Goal: Communication & Community: Answer question/provide support

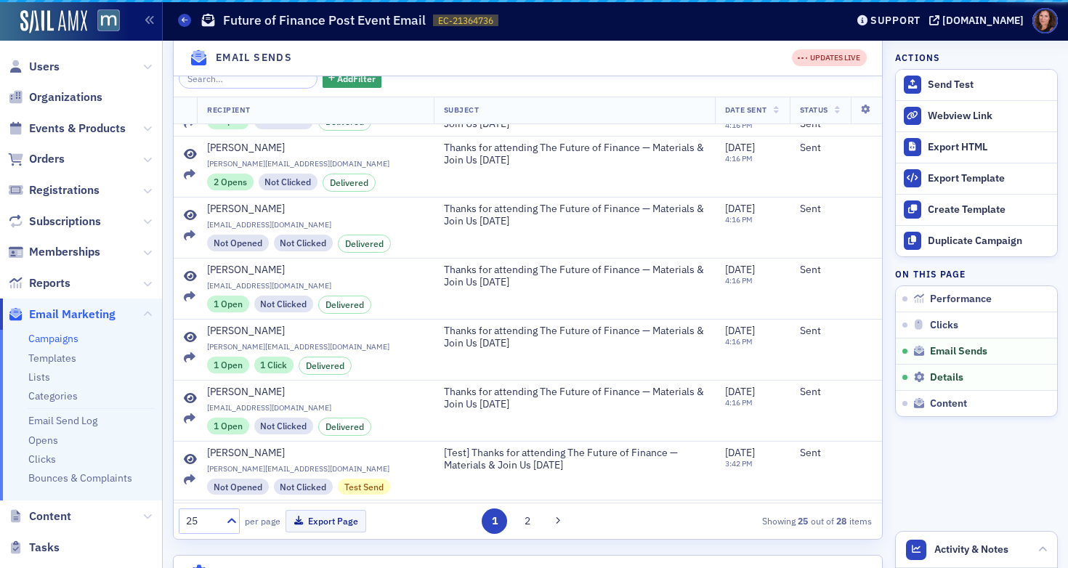
scroll to position [1108, 0]
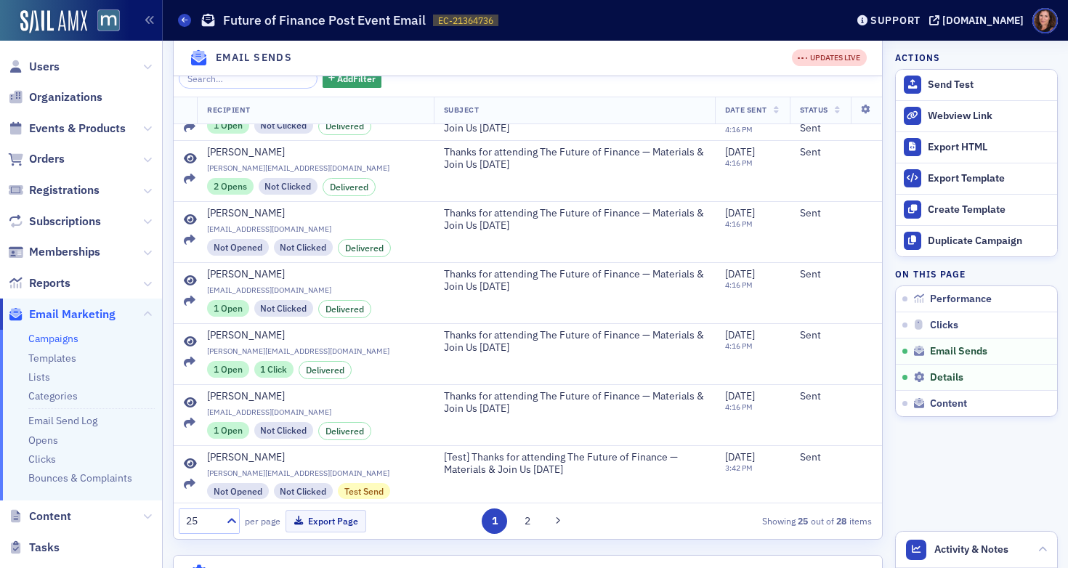
click at [177, 17] on header "Campaigns Future of Finance Post Event Email EC-21364736 21364736 Support [DOMA…" at bounding box center [615, 20] width 905 height 41
click at [184, 20] on icon at bounding box center [185, 20] width 6 height 7
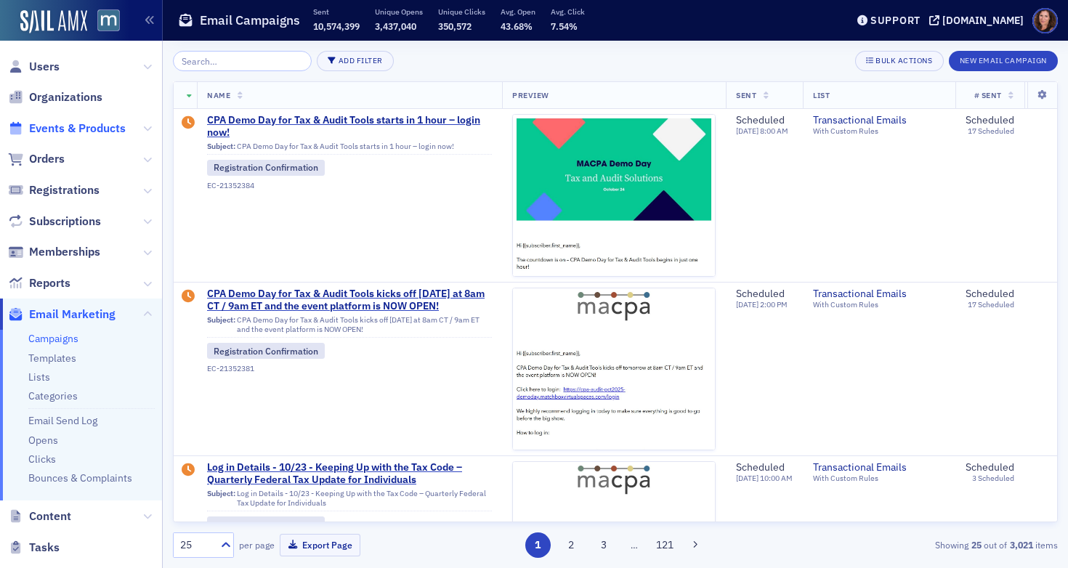
click at [81, 131] on span "Events & Products" at bounding box center [77, 129] width 97 height 16
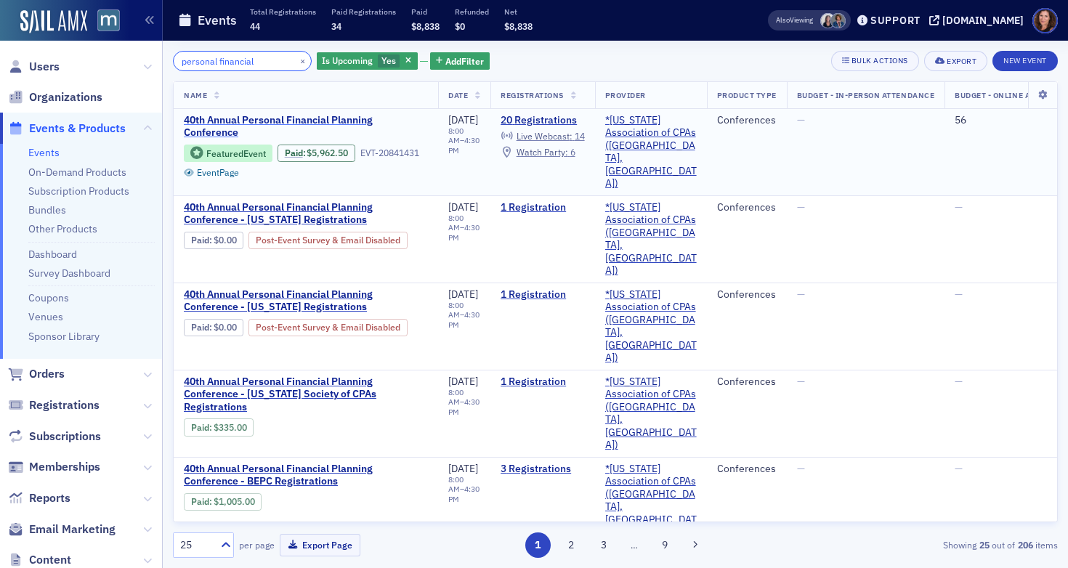
type input "personal financial"
click at [343, 119] on span "40th Annual Personal Financial Planning Conference" at bounding box center [306, 126] width 244 height 25
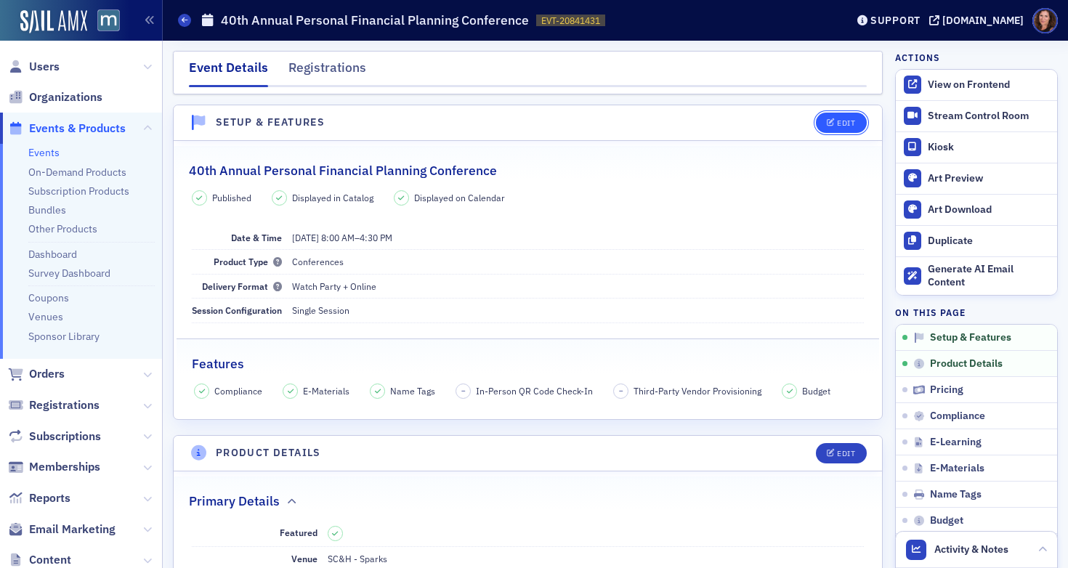
click at [837, 119] on div "Edit" at bounding box center [846, 123] width 18 height 8
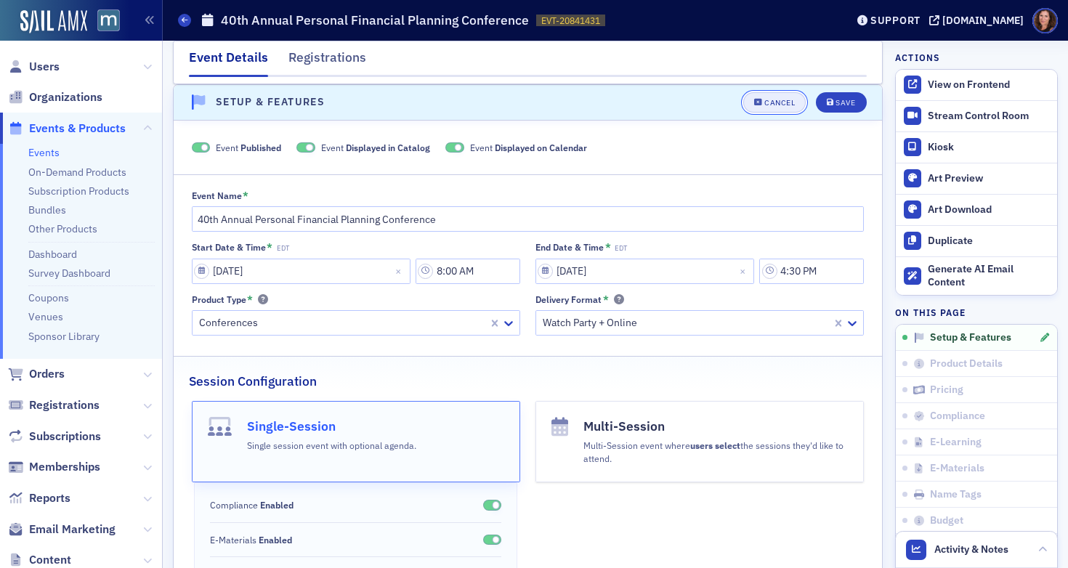
click at [784, 104] on button "Cancel" at bounding box center [774, 102] width 62 height 20
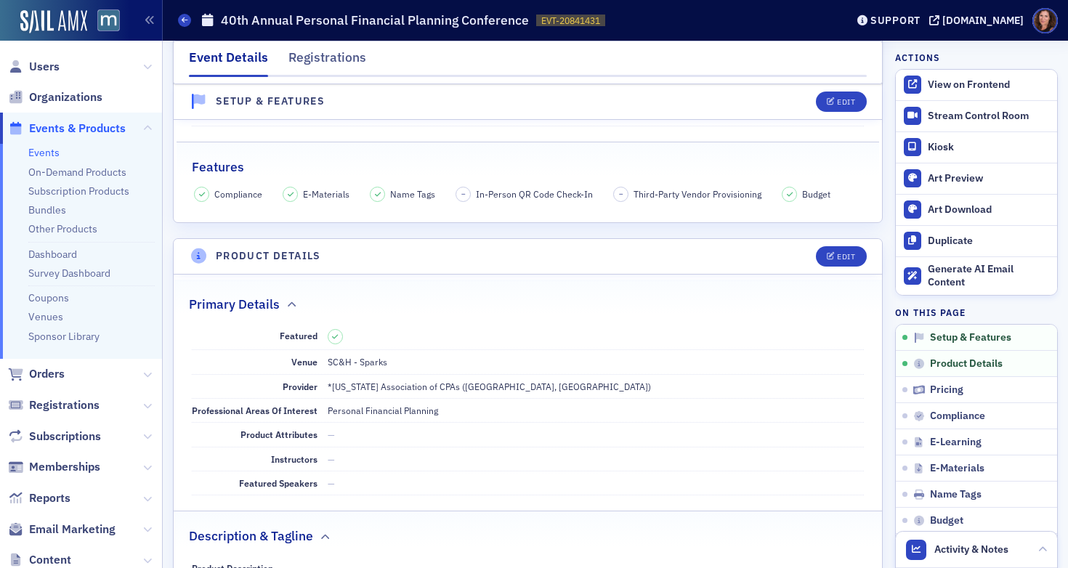
scroll to position [288, 0]
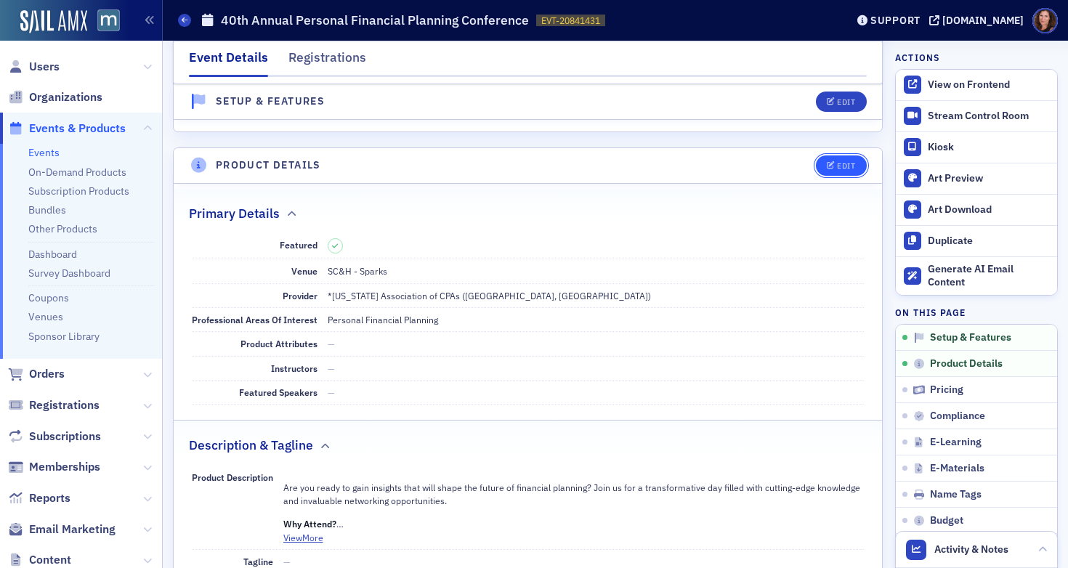
click at [837, 169] on div "Edit" at bounding box center [846, 166] width 18 height 8
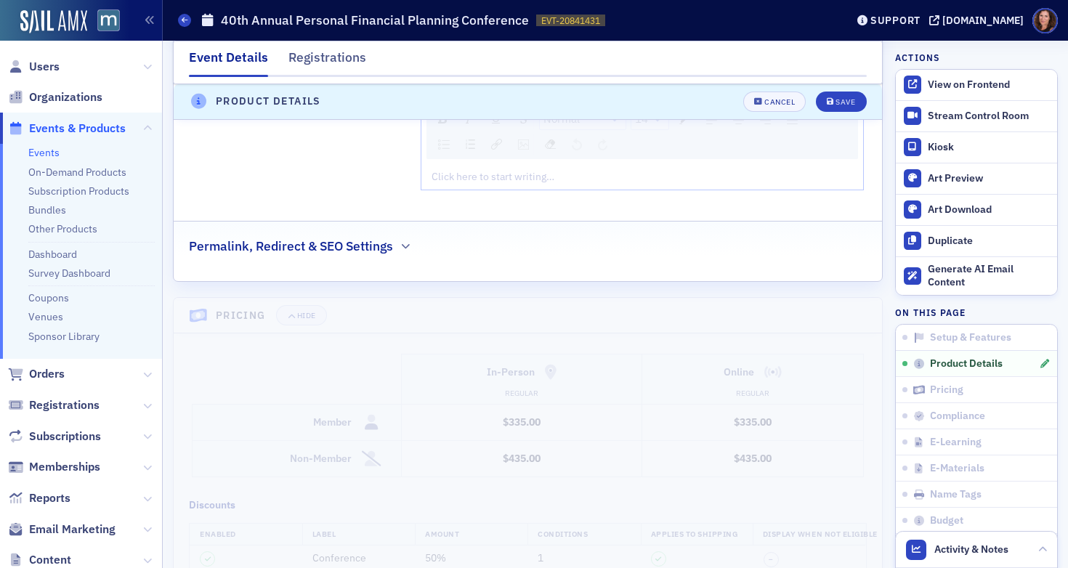
scroll to position [2261, 0]
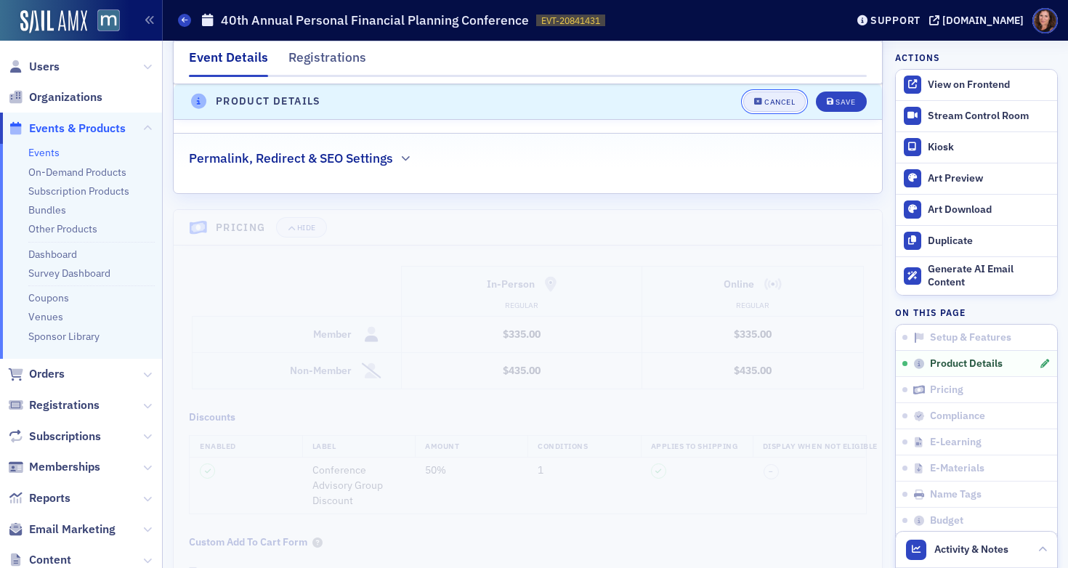
click at [764, 98] on div "Cancel" at bounding box center [779, 102] width 31 height 8
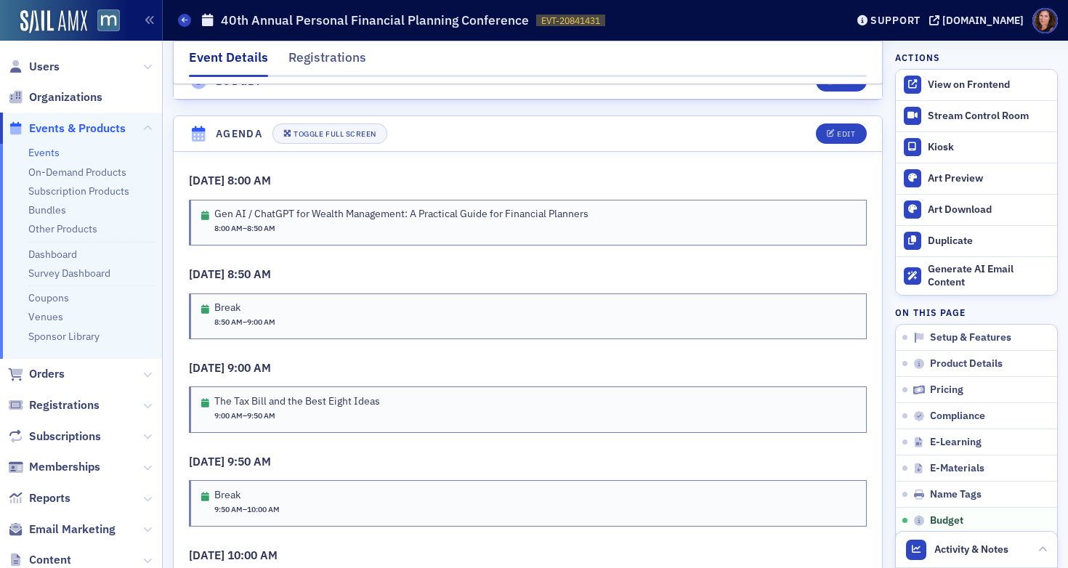
scroll to position [2777, 0]
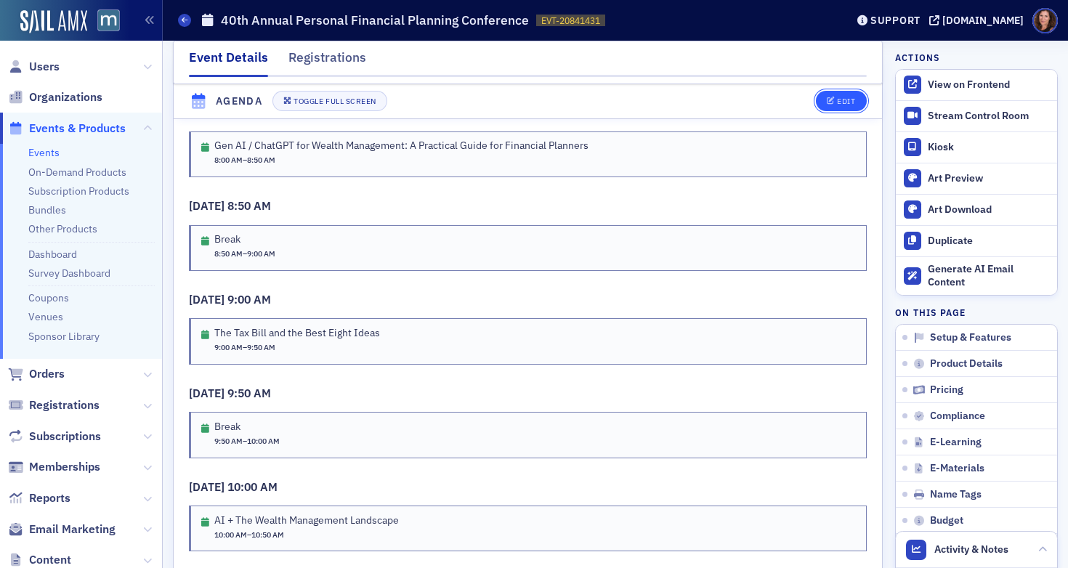
click at [843, 98] on div "Edit" at bounding box center [846, 102] width 18 height 8
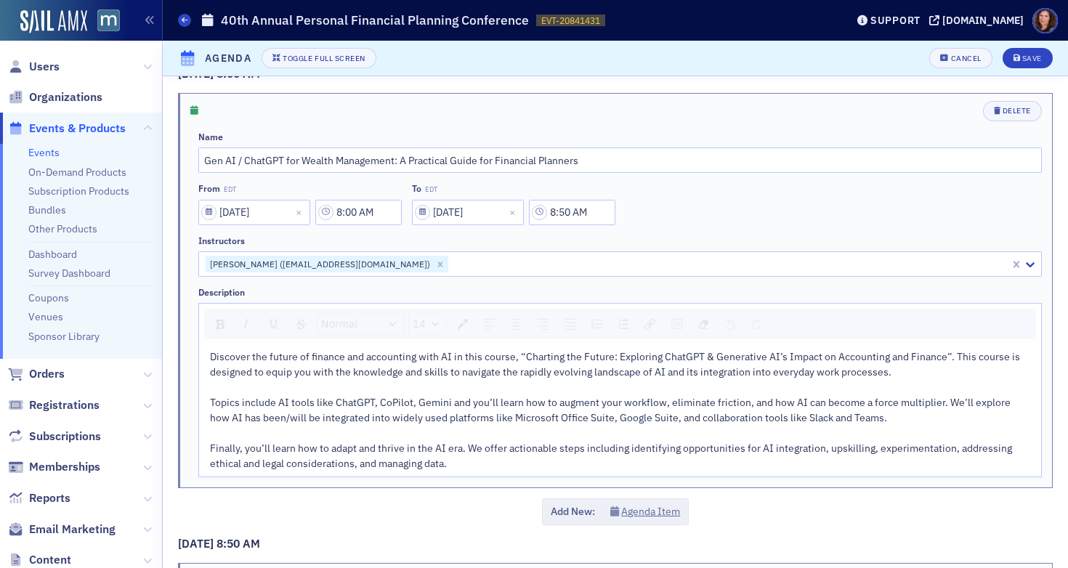
scroll to position [33, 0]
click at [519, 400] on span "Topics include AI tools like ChatGPT, CoPilot, Gemini and you’ll learn how to a…" at bounding box center [611, 408] width 802 height 28
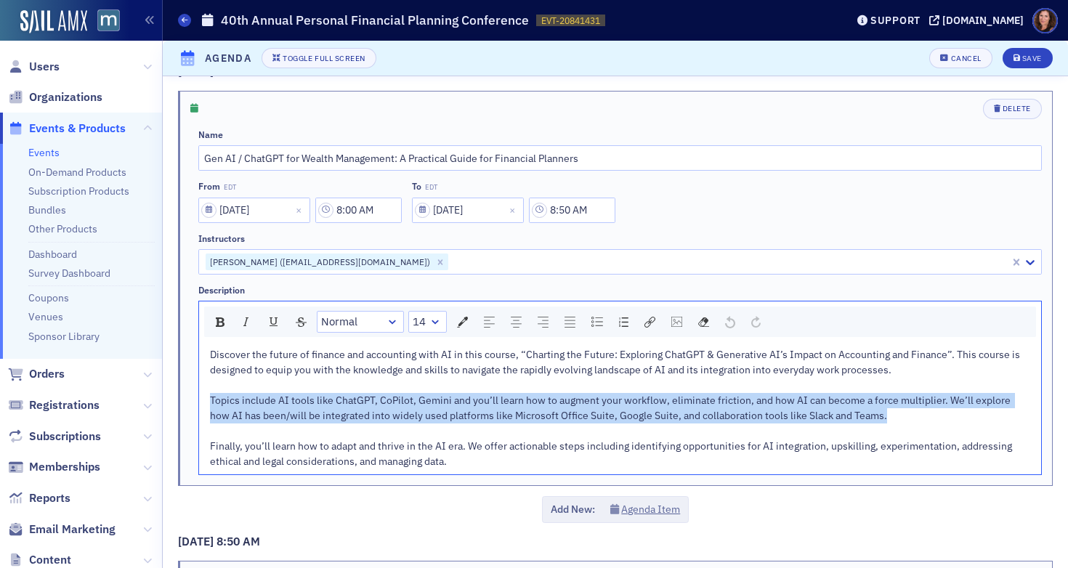
click at [519, 400] on span "Topics include AI tools like ChatGPT, CoPilot, Gemini and you’ll learn how to a…" at bounding box center [611, 408] width 802 height 28
click at [432, 397] on span "Topics include AI tools like ChatGPT, CoPilot, Gemini and you’ll learn how to a…" at bounding box center [611, 408] width 802 height 28
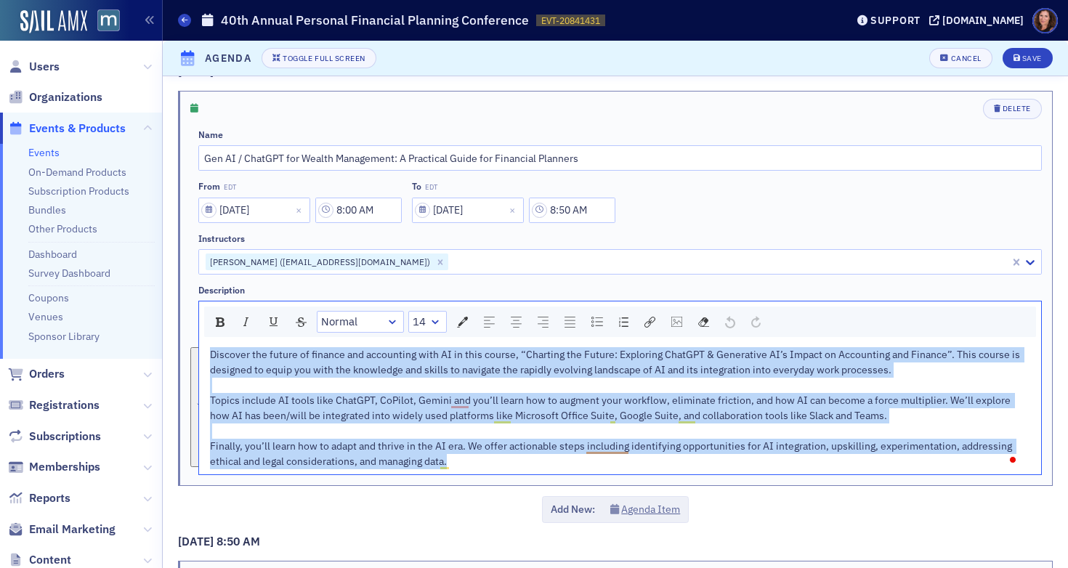
drag, startPoint x: 210, startPoint y: 351, endPoint x: 553, endPoint y: 471, distance: 362.9
click at [553, 471] on div "Discover the future of finance and accounting with AI in this course, “Charting…" at bounding box center [620, 408] width 842 height 132
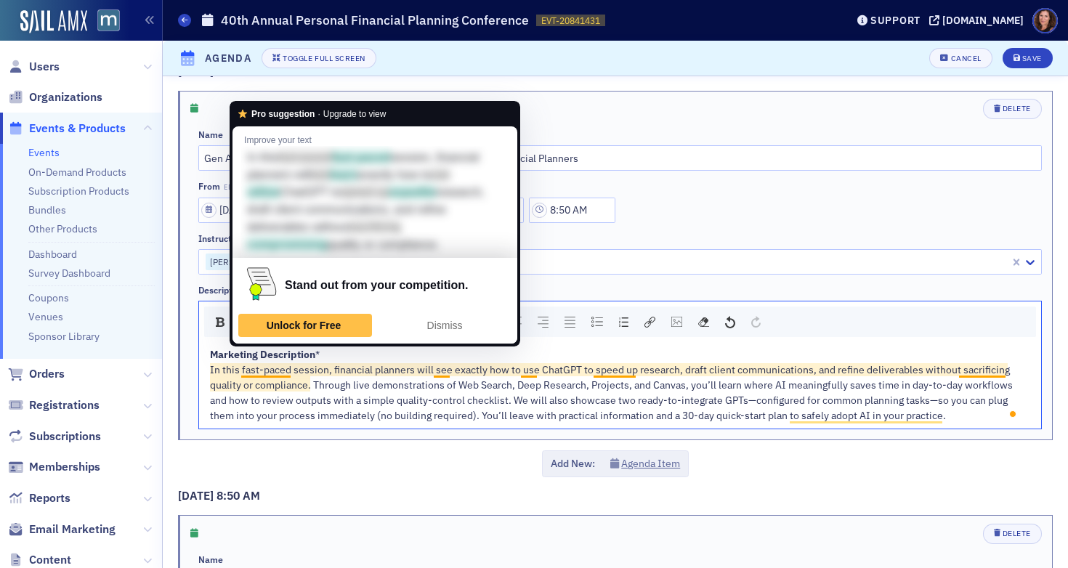
click at [285, 344] on div "Stand out from your competition. Unlock for Free Dismiss" at bounding box center [374, 301] width 285 height 86
click at [585, 402] on span "* In this fast‑paced session, financial planners will see exactly how to use Ch…" at bounding box center [612, 385] width 805 height 74
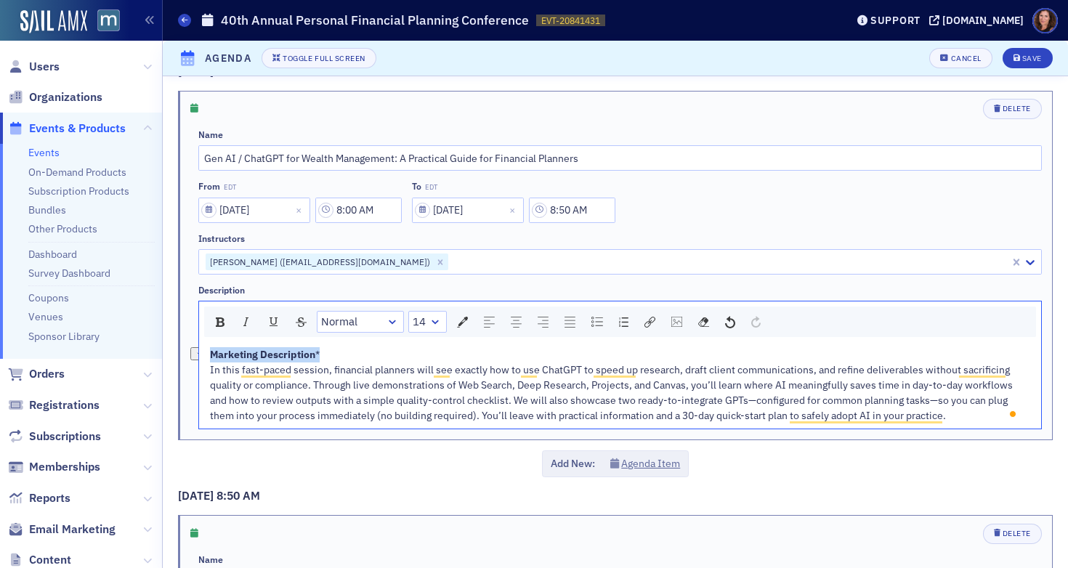
drag, startPoint x: 322, startPoint y: 354, endPoint x: 168, endPoint y: 361, distance: 154.8
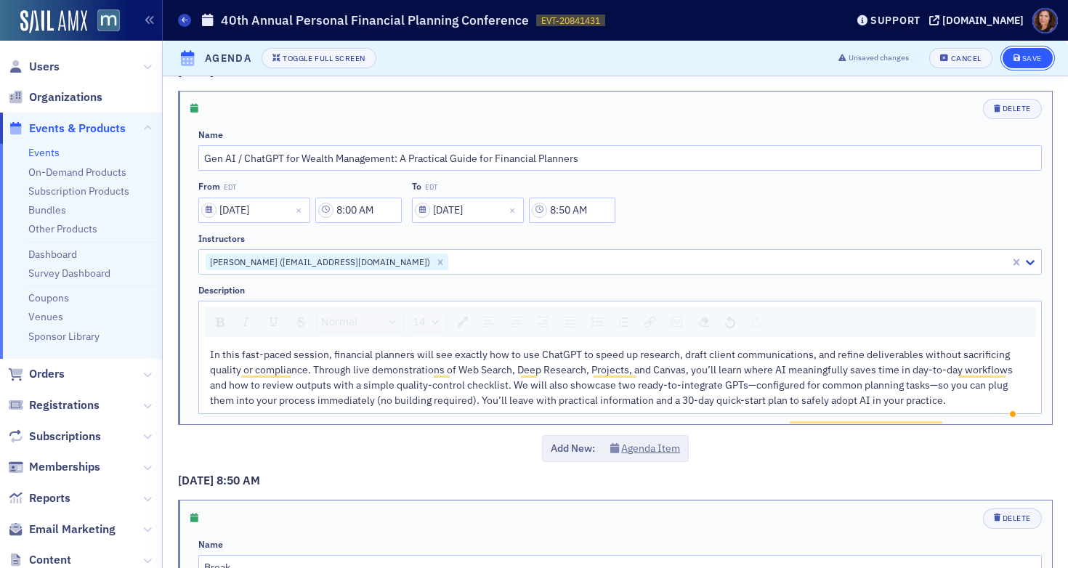
click at [1025, 54] on div "Save" at bounding box center [1032, 58] width 20 height 8
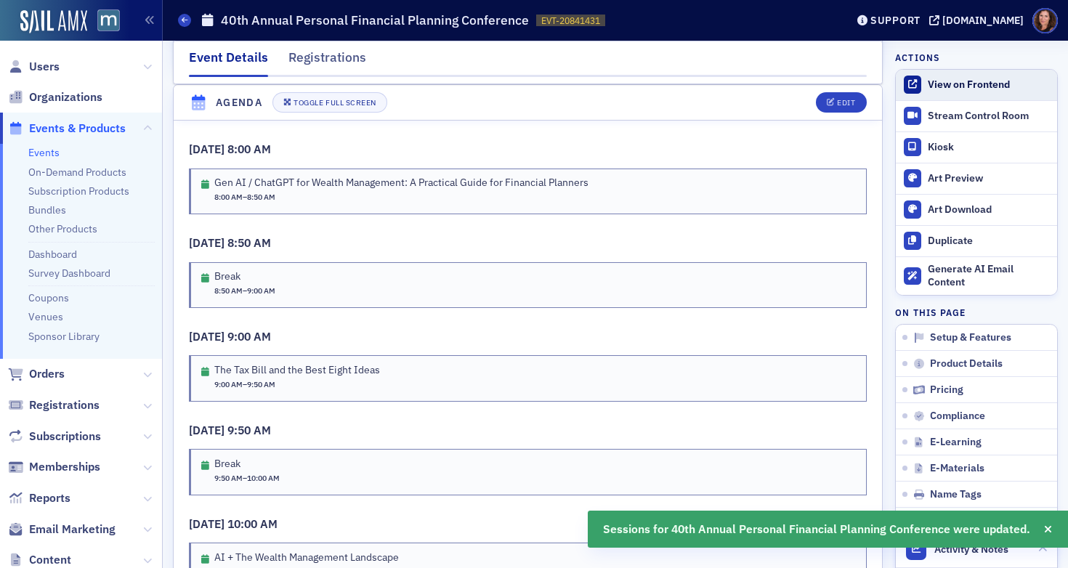
click at [940, 78] on div "View on Frontend" at bounding box center [988, 84] width 122 height 13
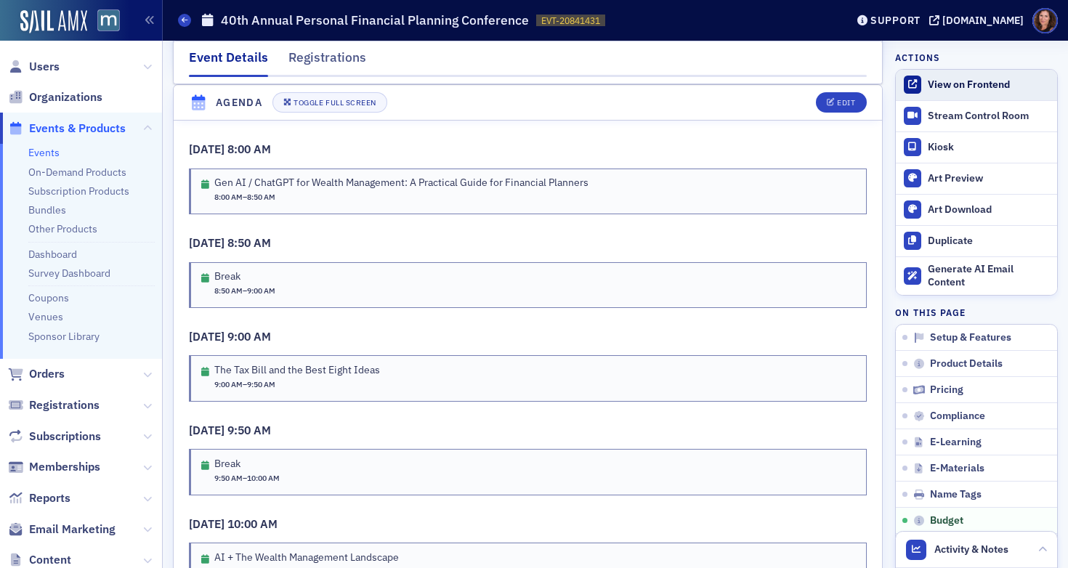
scroll to position [2740, 0]
click at [44, 146] on link "Events" at bounding box center [43, 152] width 31 height 13
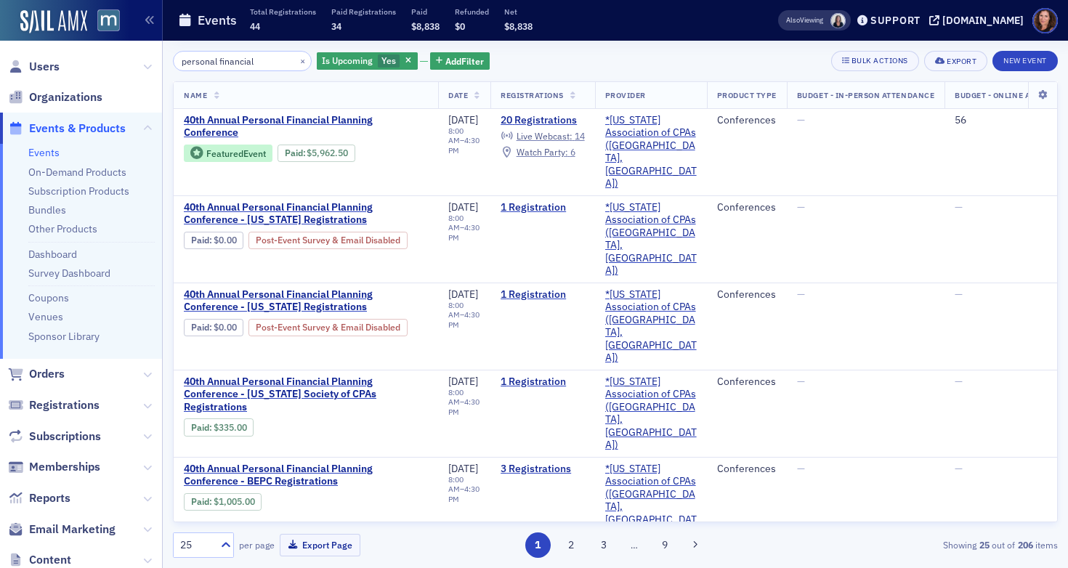
click at [232, 60] on input "personal financial" at bounding box center [242, 61] width 139 height 20
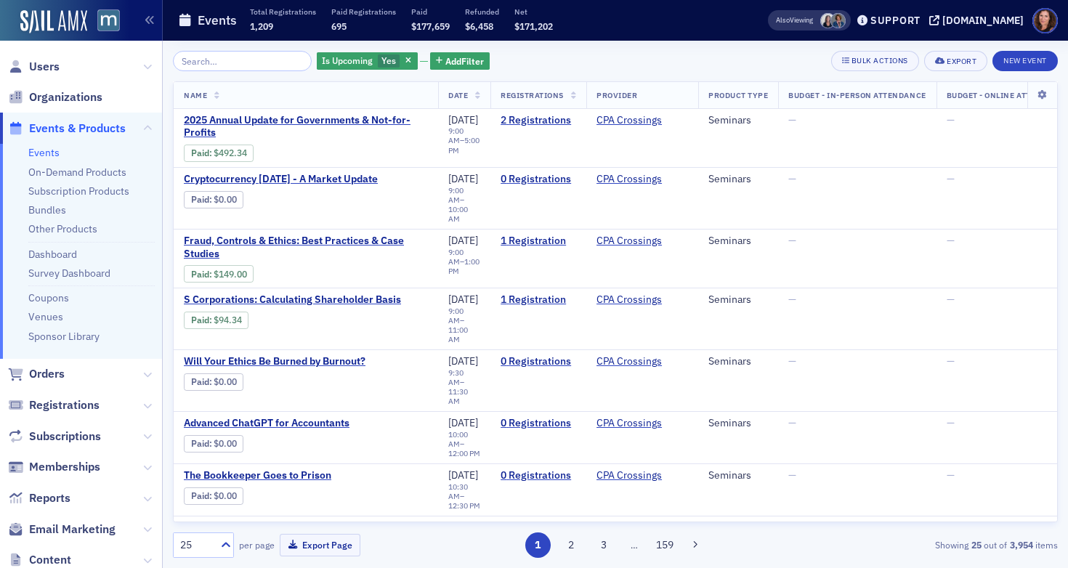
click at [53, 155] on link "Events" at bounding box center [43, 152] width 31 height 13
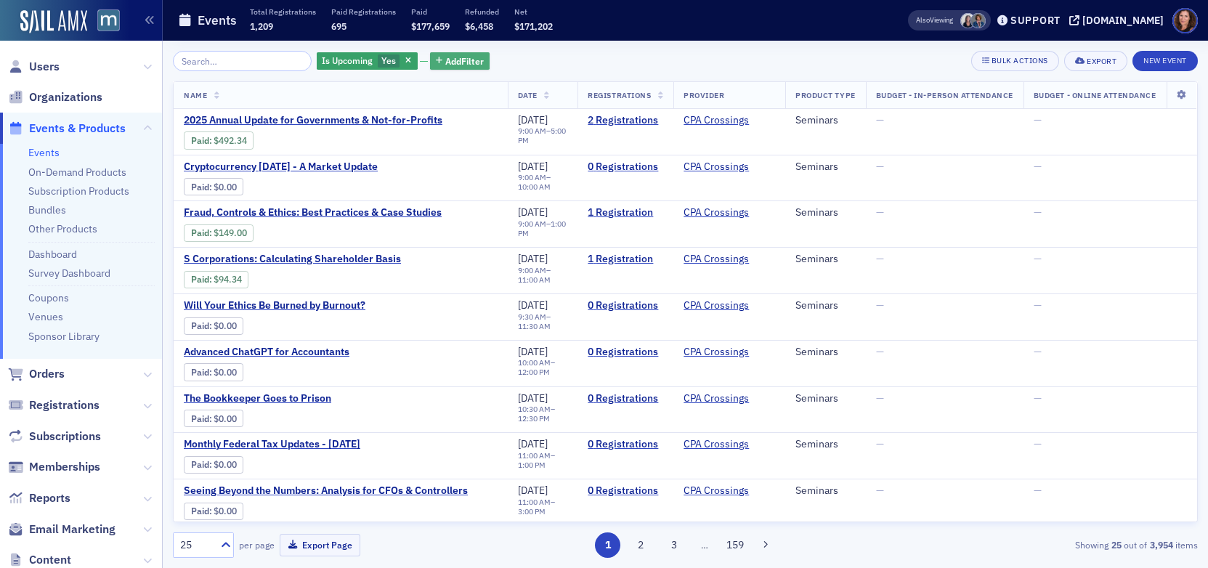
click at [463, 62] on span "Add Filter" at bounding box center [464, 60] width 38 height 13
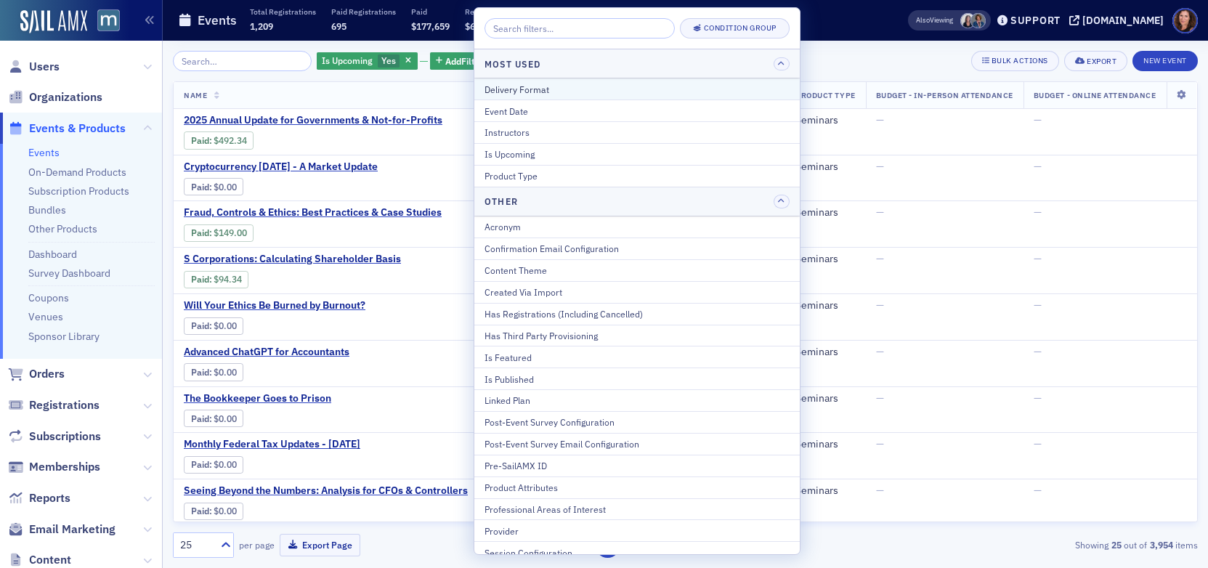
click at [611, 89] on div "Delivery Format" at bounding box center [636, 89] width 305 height 13
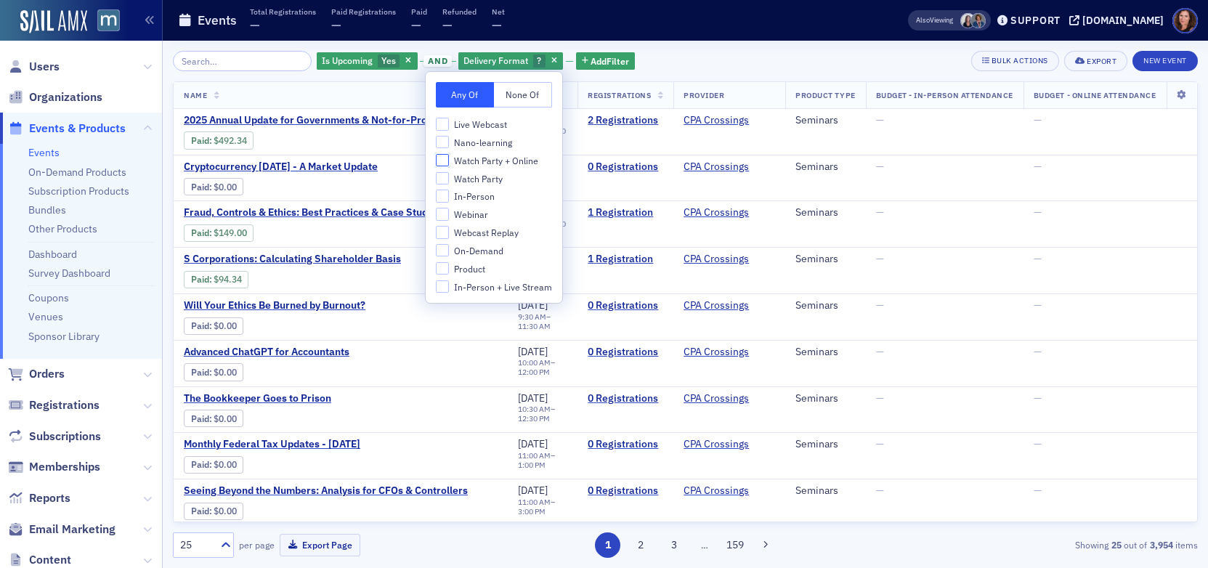
click at [442, 158] on input "Watch Party + Online" at bounding box center [442, 160] width 13 height 13
checkbox input "true"
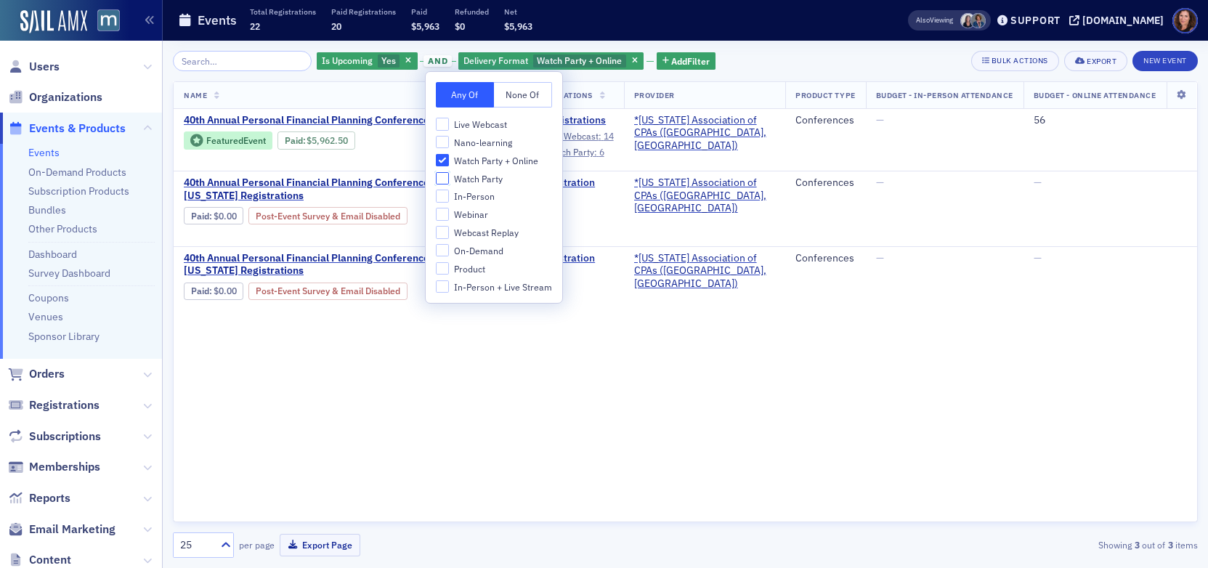
click at [439, 176] on input "Watch Party" at bounding box center [442, 178] width 13 height 13
checkbox input "true"
click at [442, 196] on input "In-Person" at bounding box center [442, 196] width 13 height 13
checkbox input "true"
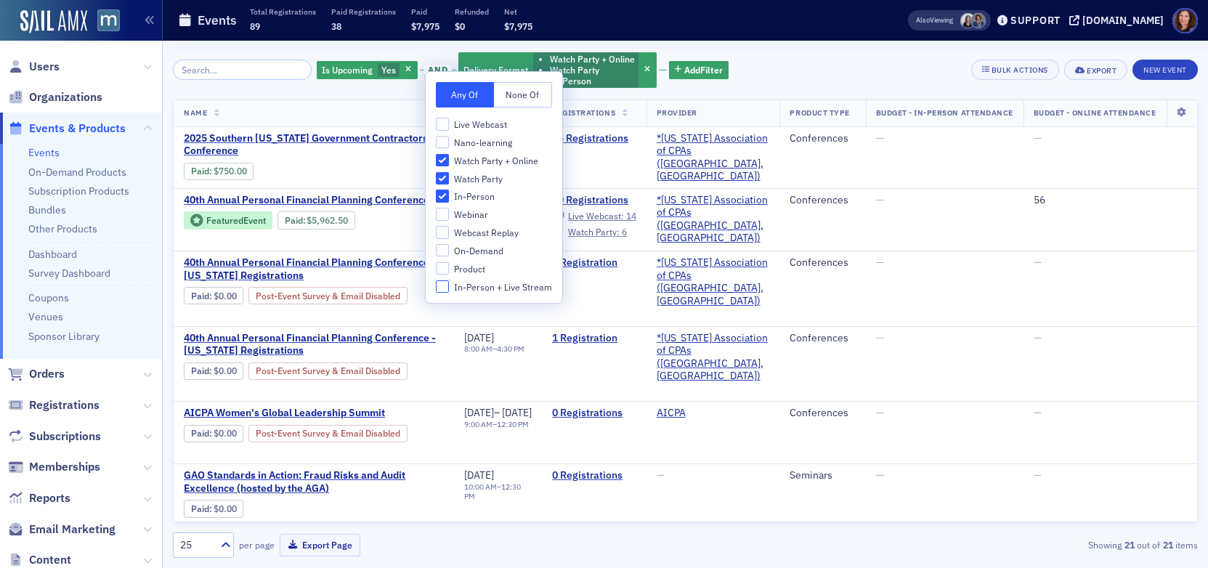
click at [442, 282] on input "In-Person + Live Stream" at bounding box center [442, 286] width 13 height 13
checkbox input "true"
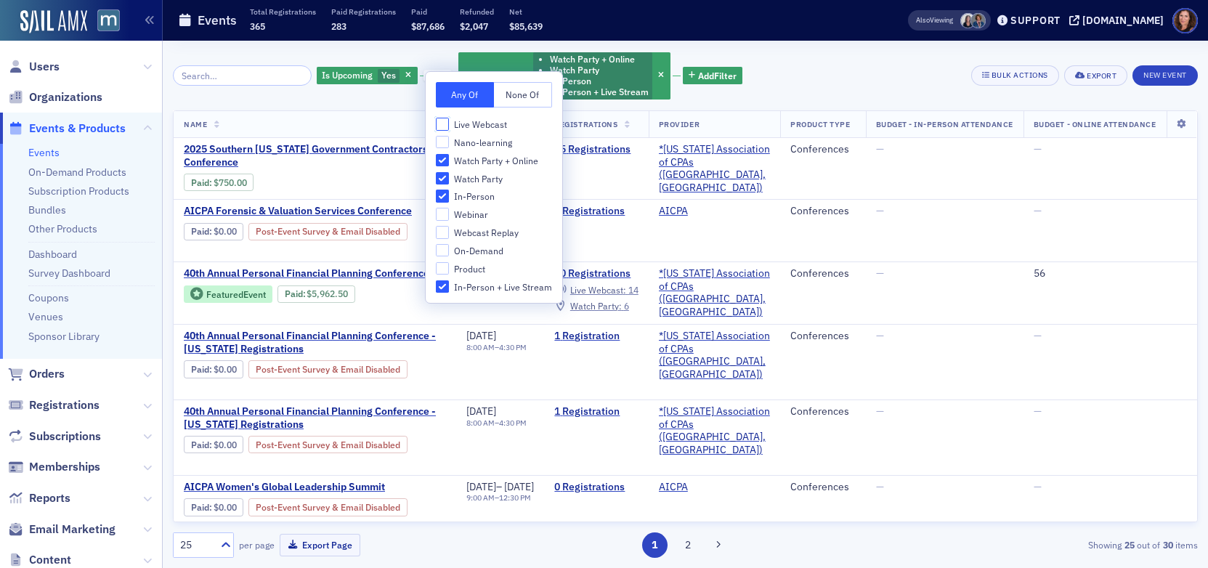
click at [441, 127] on input "Live Webcast" at bounding box center [442, 124] width 13 height 13
checkbox input "true"
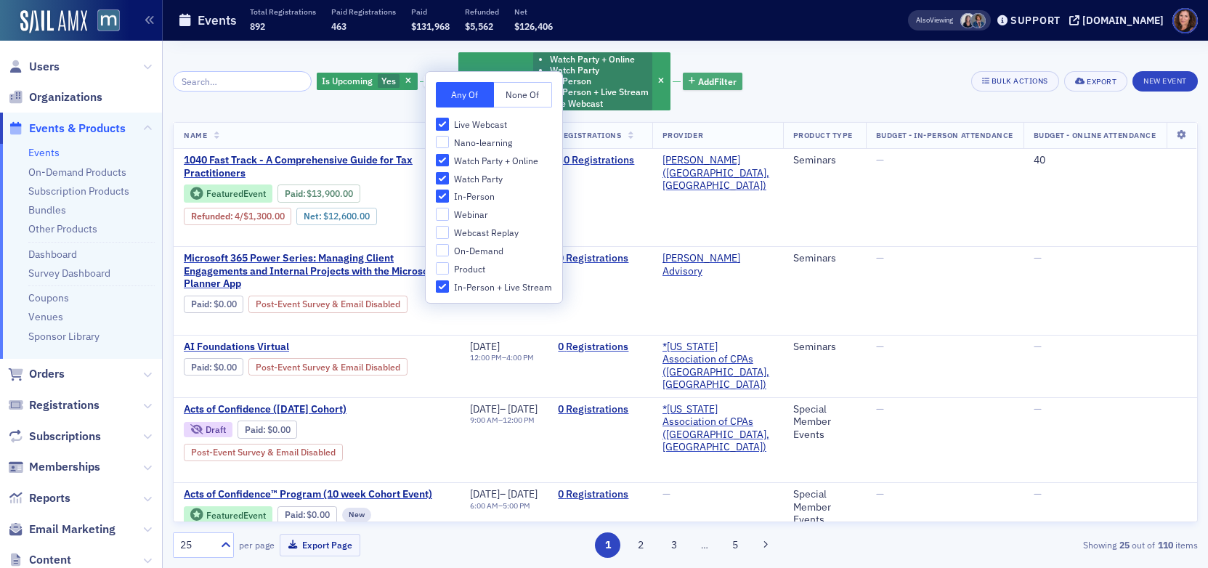
click at [710, 81] on span "Add Filter" at bounding box center [717, 81] width 38 height 13
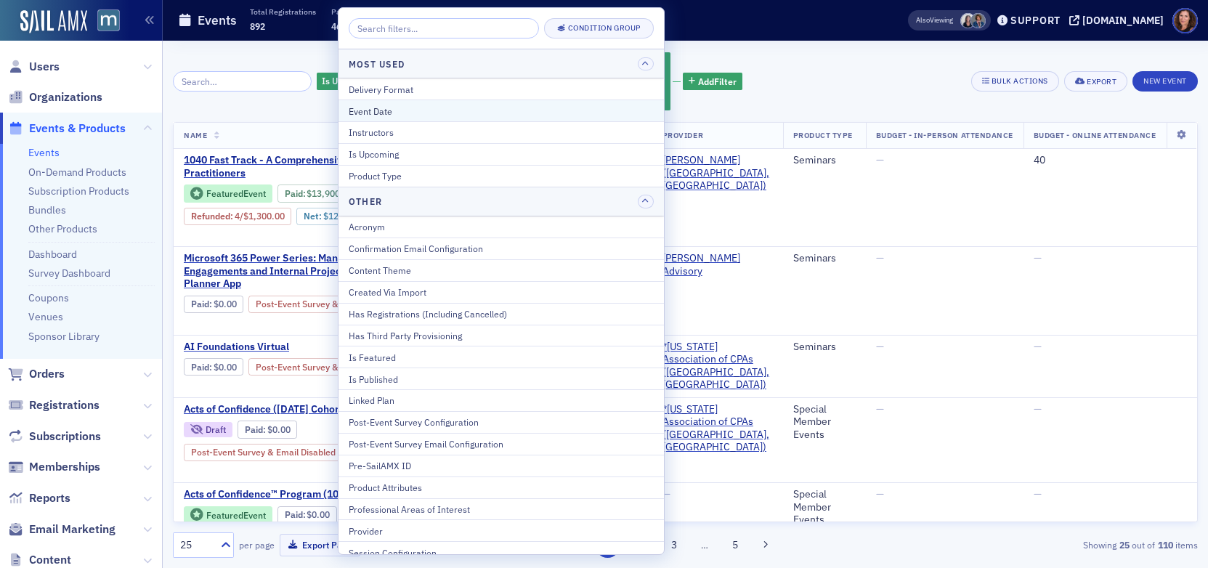
click at [489, 110] on div "Event Date" at bounding box center [501, 111] width 305 height 13
select select "9"
select select "2025"
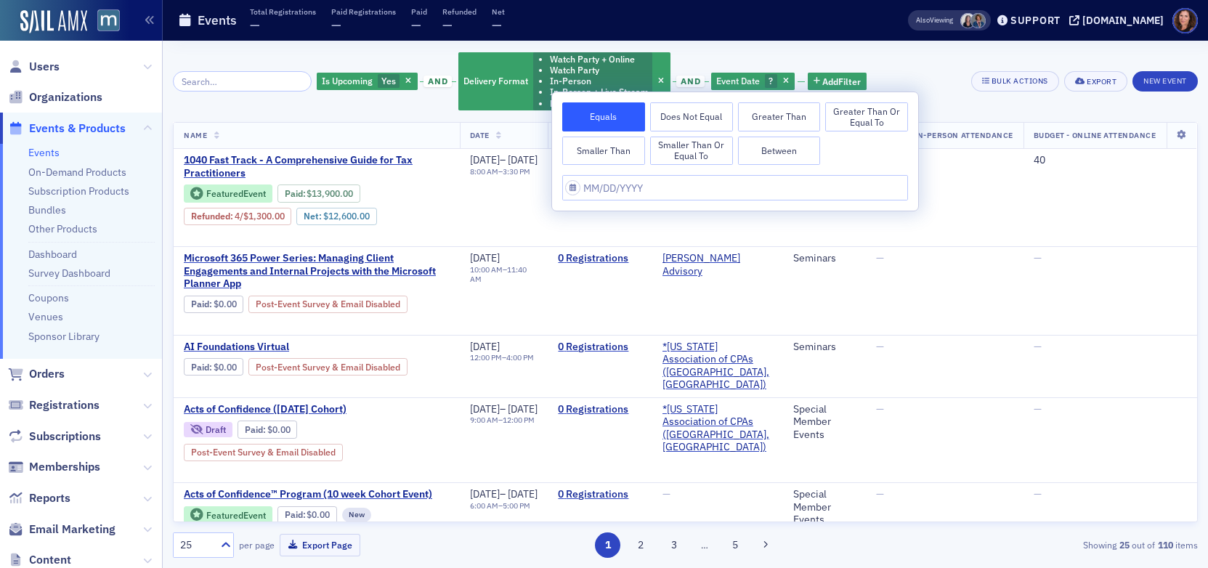
click at [788, 148] on button "Between" at bounding box center [779, 151] width 83 height 29
select select "9"
select select "2025"
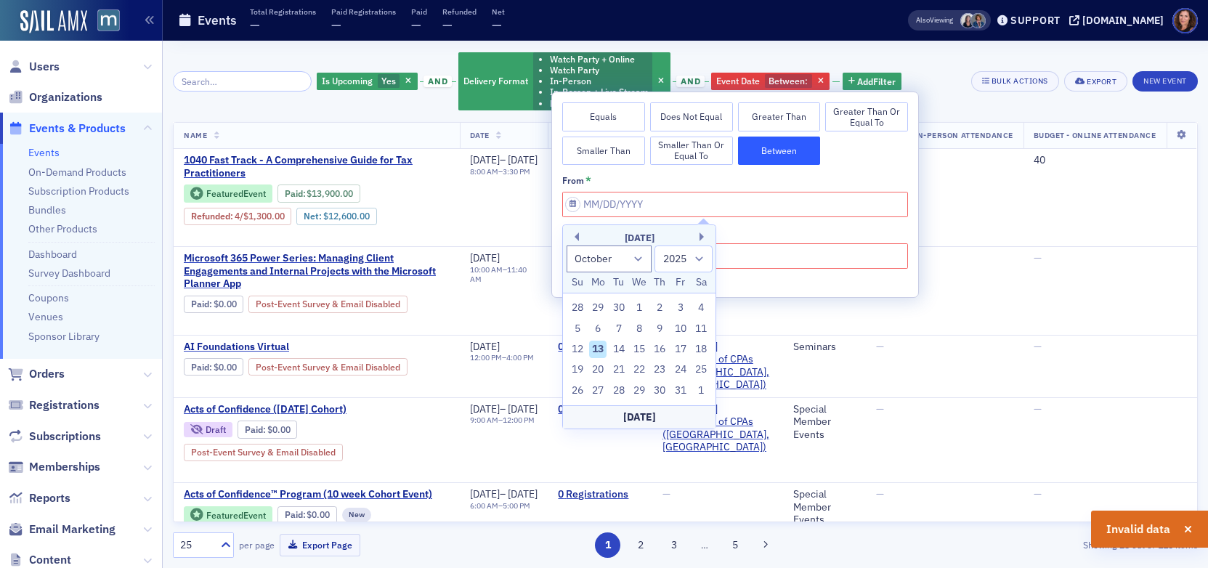
click at [599, 346] on div "13" at bounding box center [597, 349] width 17 height 17
type input "[DATE]"
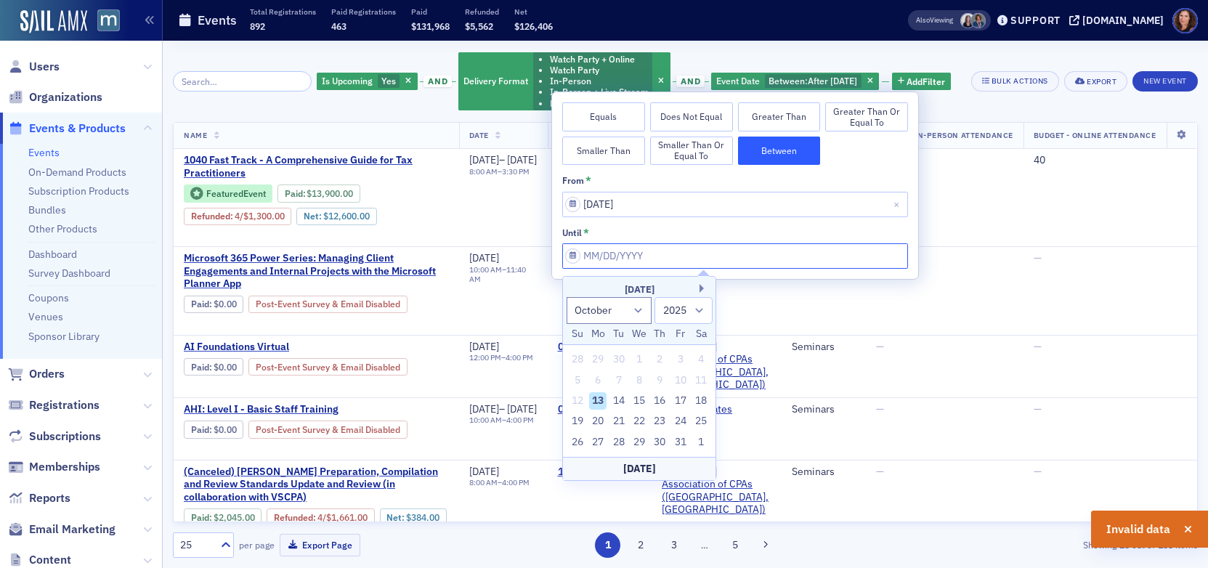
click at [668, 259] on input "from *" at bounding box center [735, 255] width 346 height 25
click at [698, 287] on div "[DATE]" at bounding box center [639, 290] width 153 height 15
click at [703, 288] on button "Next Month" at bounding box center [703, 288] width 9 height 9
select select "10"
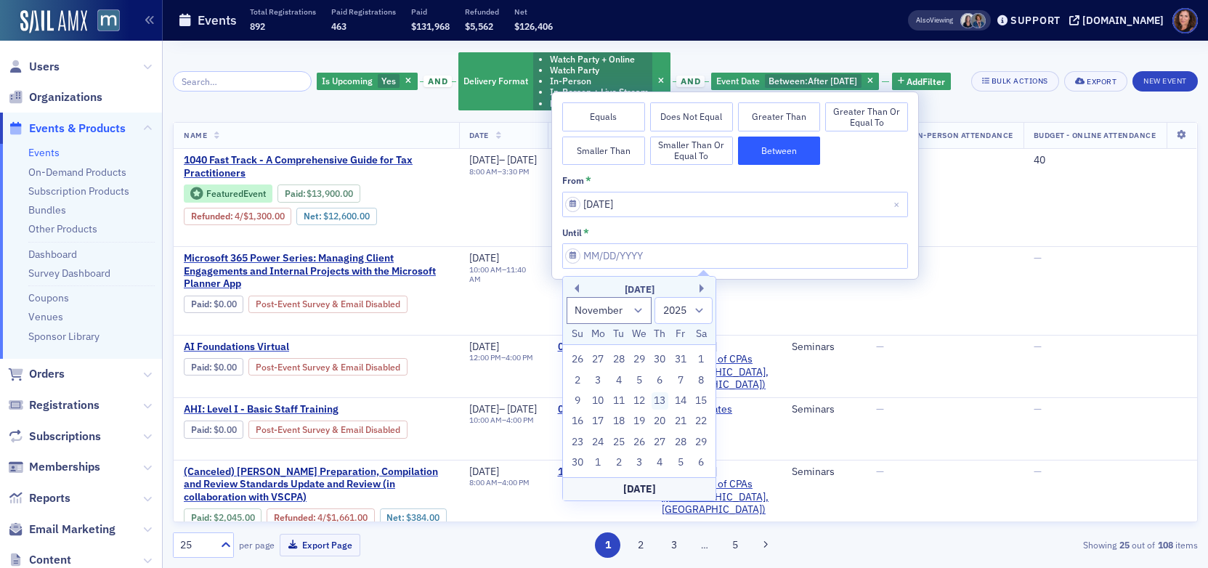
click at [660, 398] on div "13" at bounding box center [659, 400] width 17 height 17
type input "[DATE]"
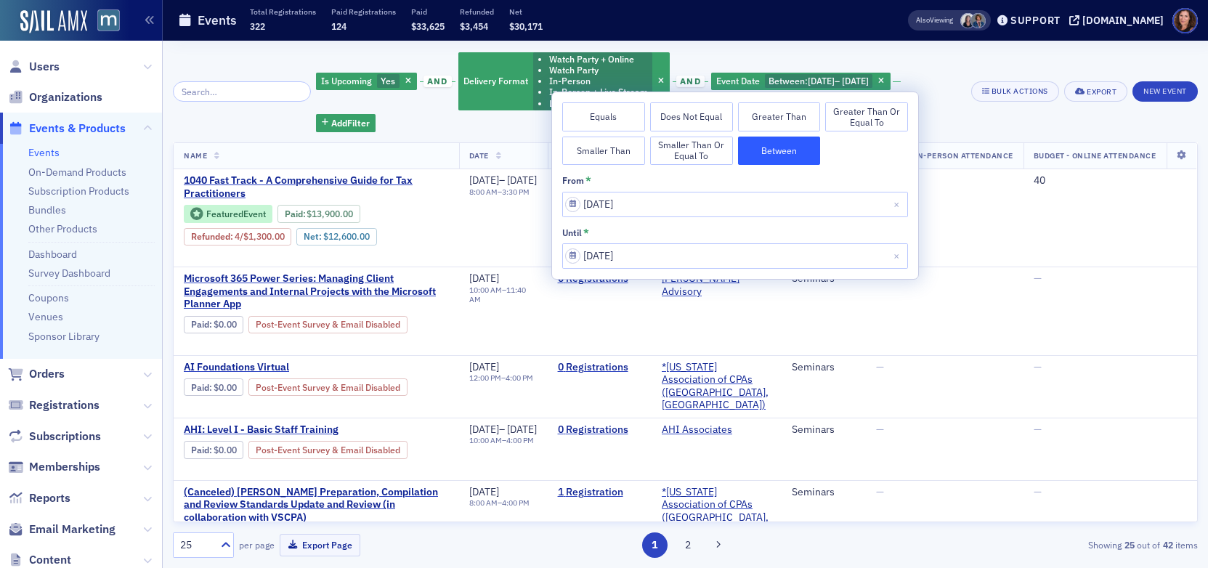
click at [1067, 158] on span "Budget - Online Attendance" at bounding box center [1094, 155] width 123 height 10
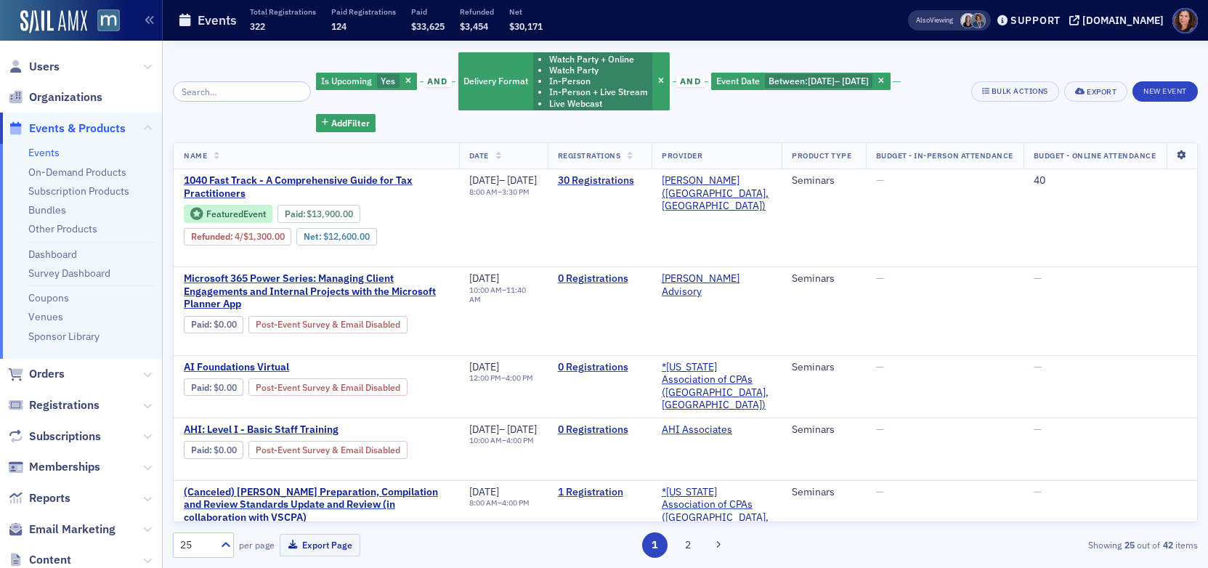
click at [1067, 153] on icon at bounding box center [1181, 155] width 30 height 9
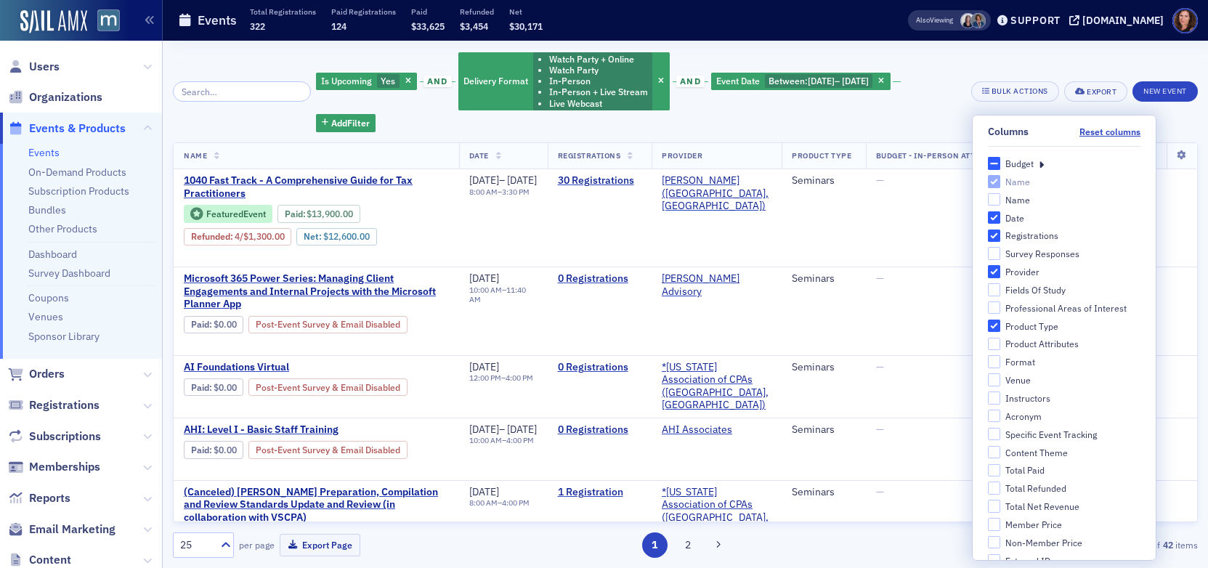
click at [1039, 164] on icon at bounding box center [1041, 163] width 5 height 13
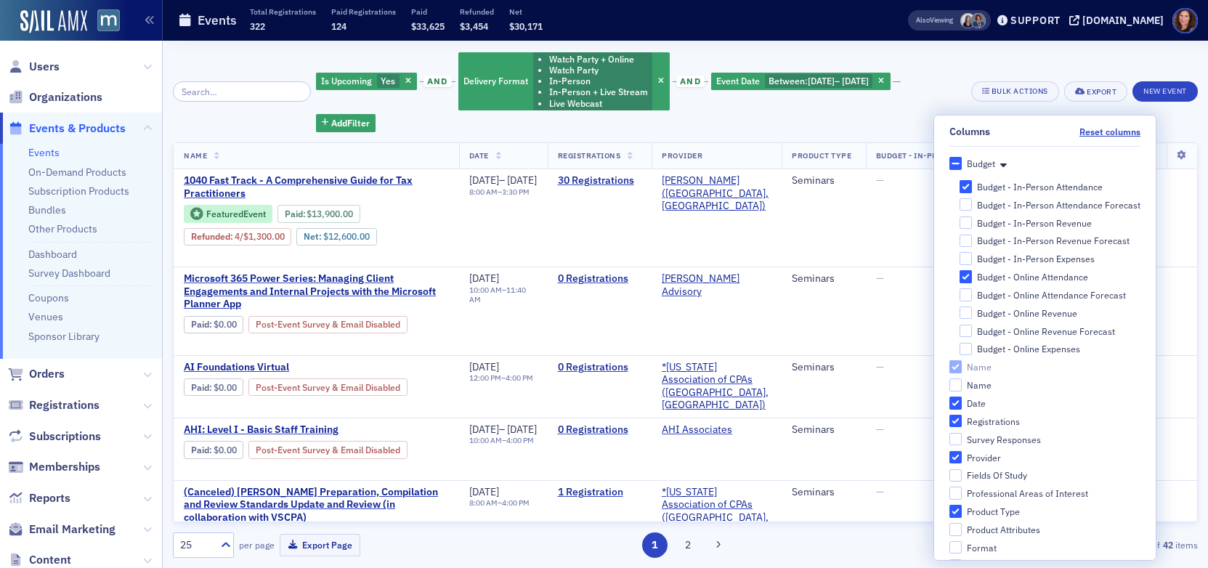
click at [1004, 110] on div "Is Upcoming Yes and Delivery Format Watch Party + Online Watch Party In-Person …" at bounding box center [685, 91] width 1025 height 81
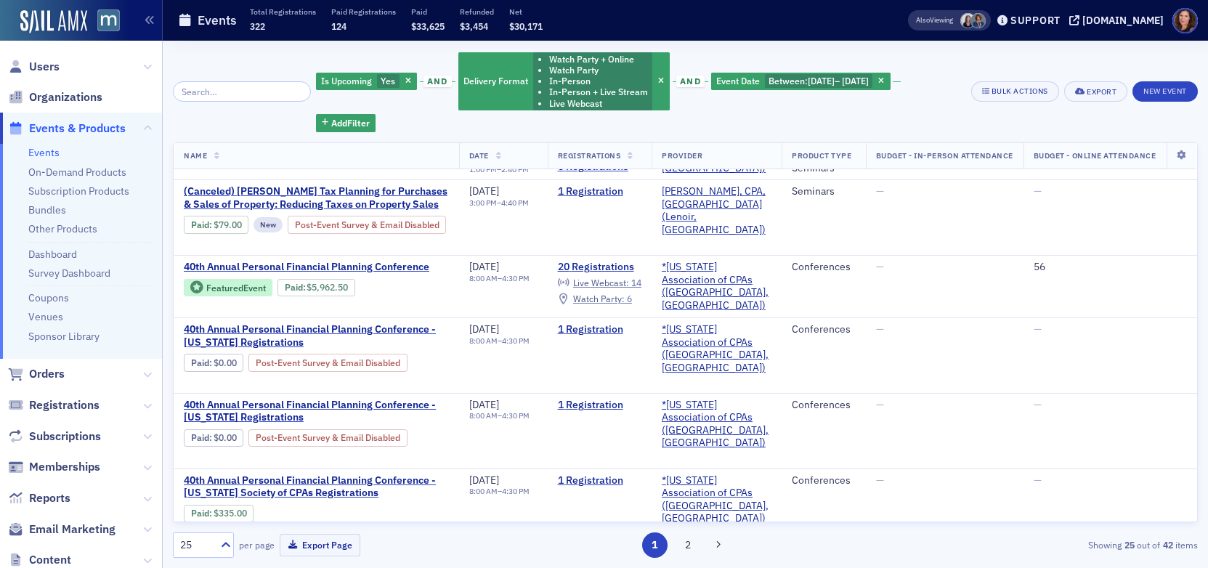
scroll to position [1172, 27]
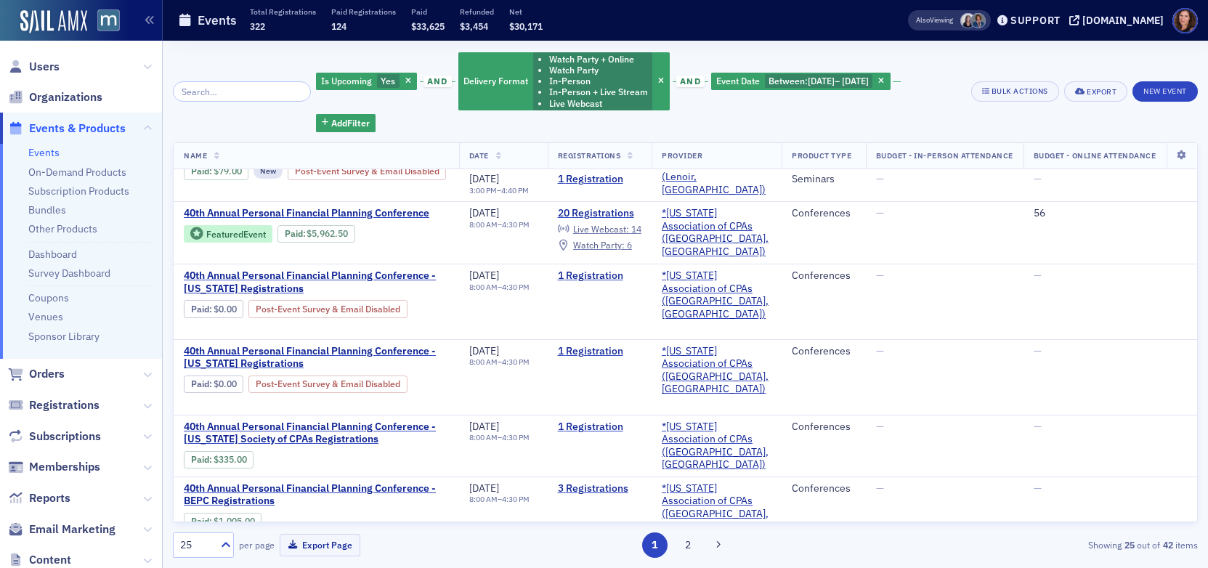
click at [40, 148] on link "Events" at bounding box center [43, 152] width 31 height 13
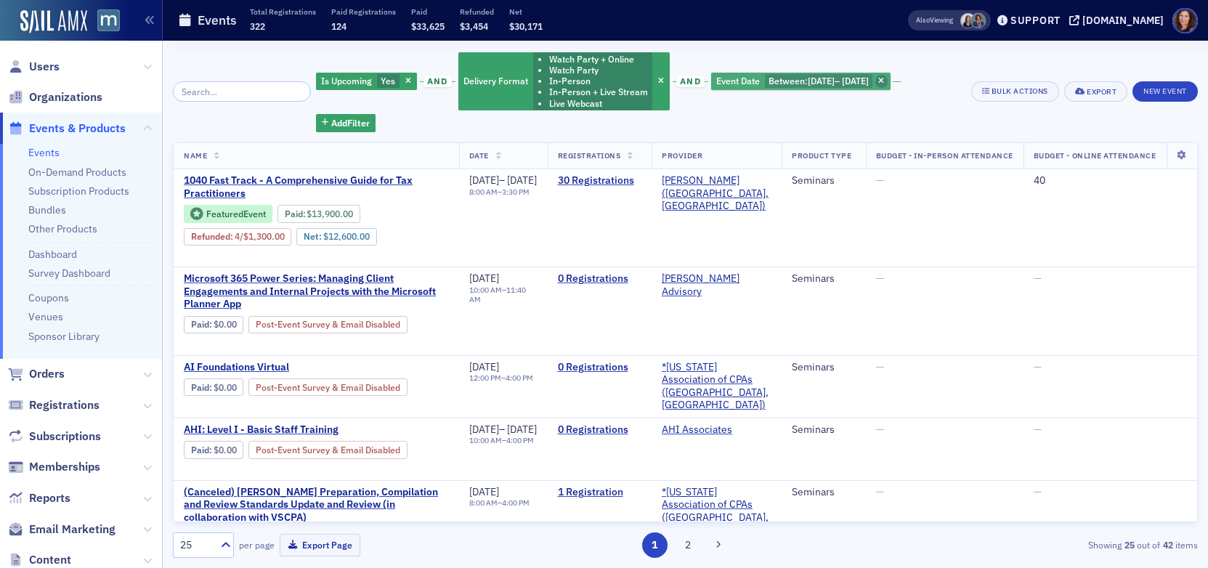
click at [888, 80] on span "button" at bounding box center [881, 81] width 13 height 13
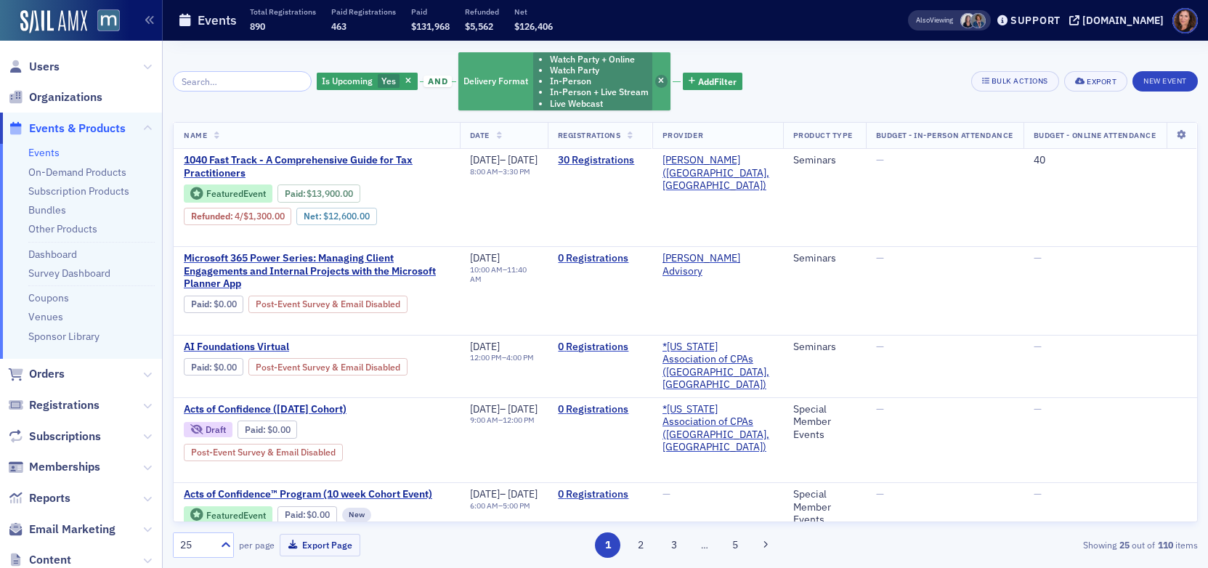
click at [658, 78] on icon "button" at bounding box center [661, 82] width 6 height 8
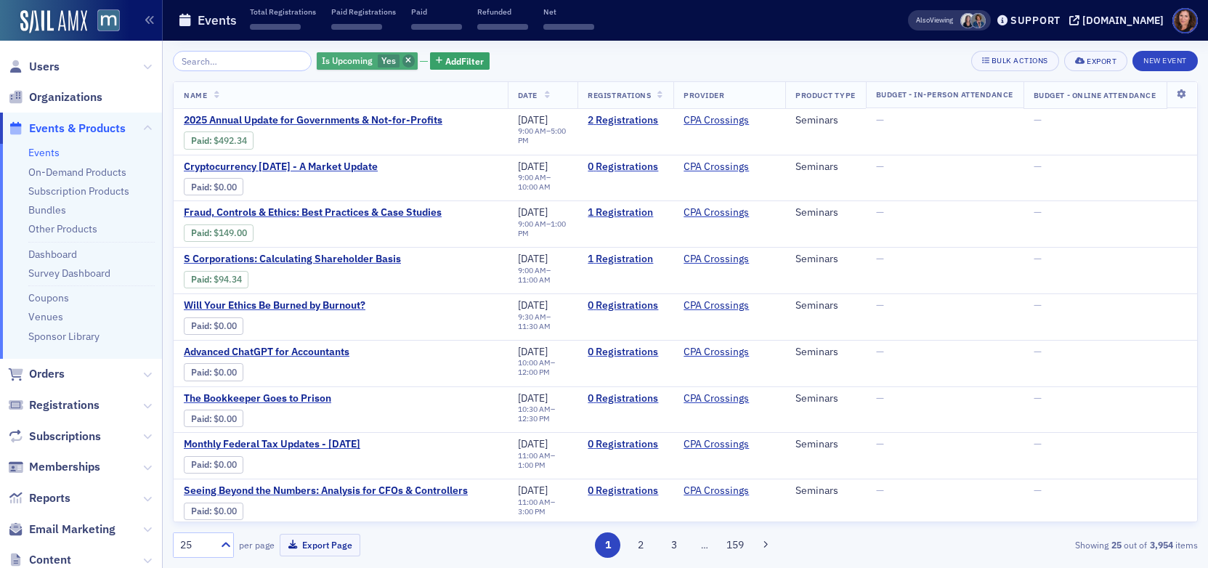
click at [402, 60] on span "button" at bounding box center [408, 60] width 13 height 13
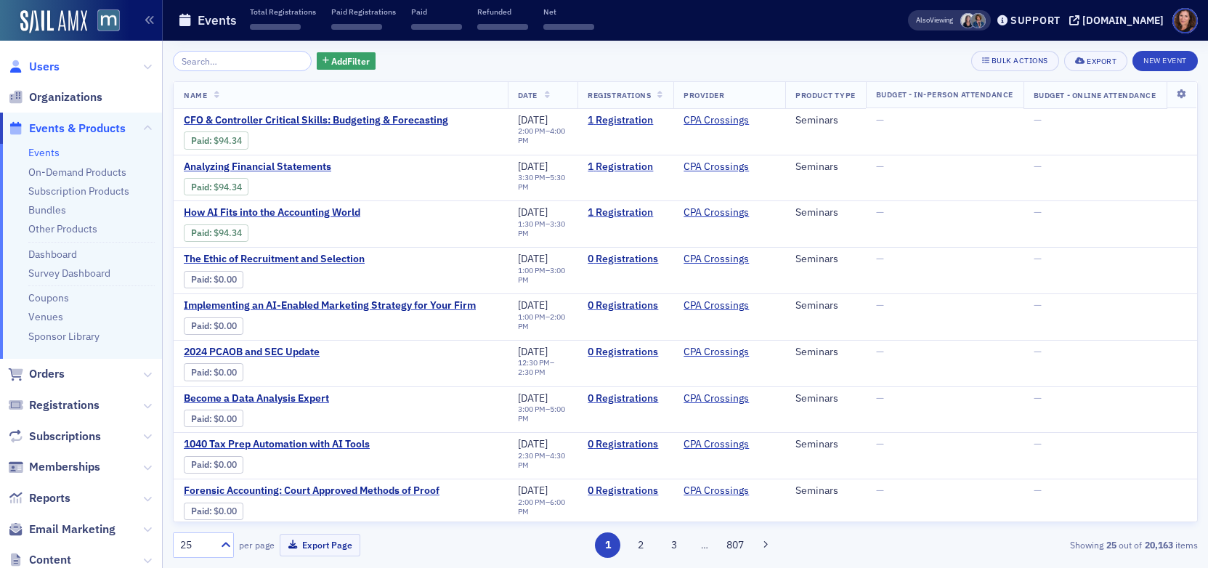
click at [38, 66] on span "Users" at bounding box center [44, 67] width 31 height 16
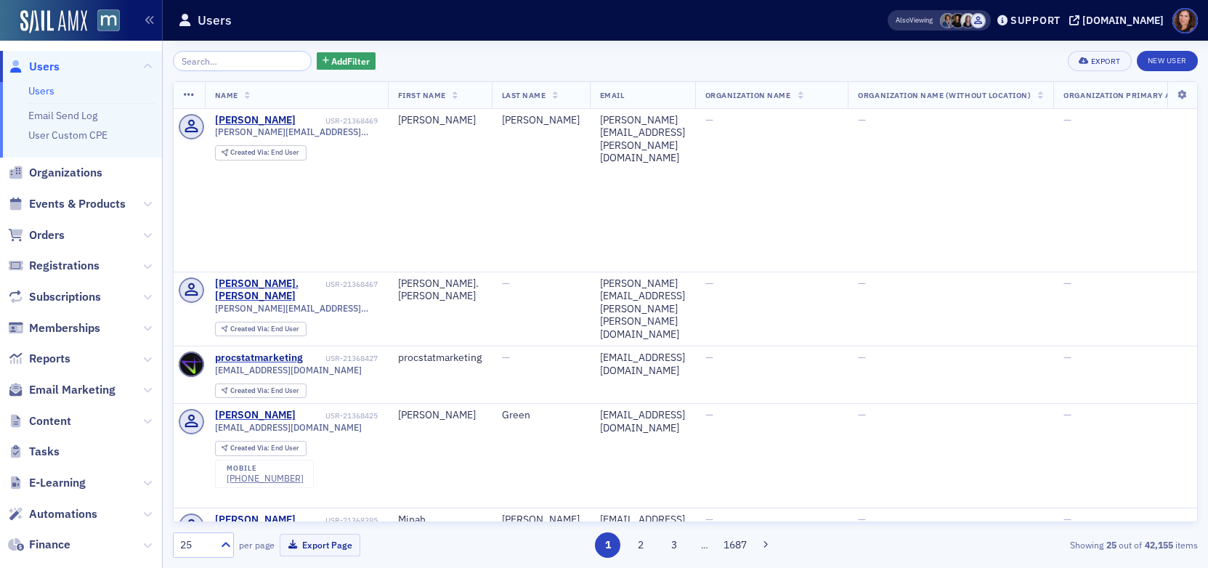
click at [217, 62] on input "search" at bounding box center [242, 61] width 139 height 20
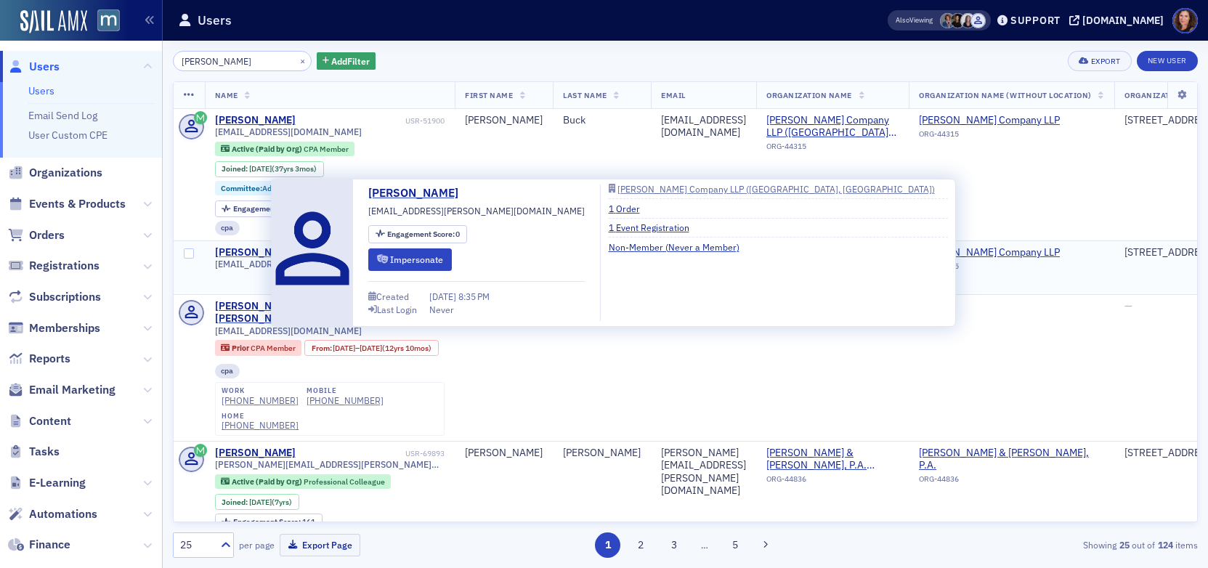
type input "[PERSON_NAME]"
click at [232, 251] on div "[PERSON_NAME]" at bounding box center [255, 252] width 81 height 13
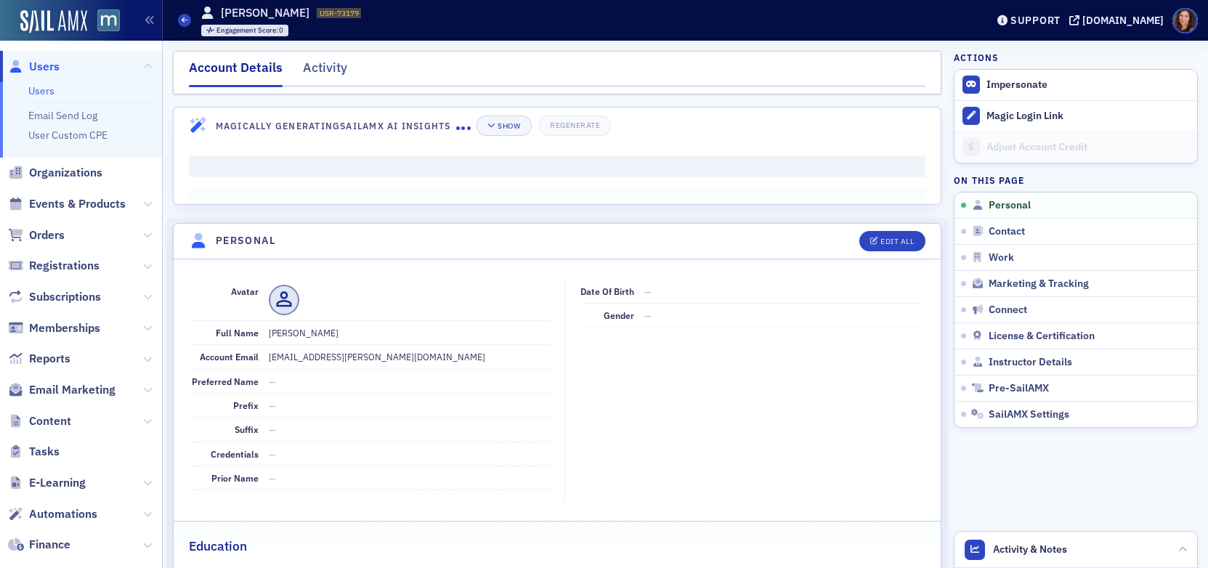
drag, startPoint x: 329, startPoint y: 70, endPoint x: 439, endPoint y: 99, distance: 113.6
click at [329, 69] on div "Activity" at bounding box center [325, 71] width 44 height 27
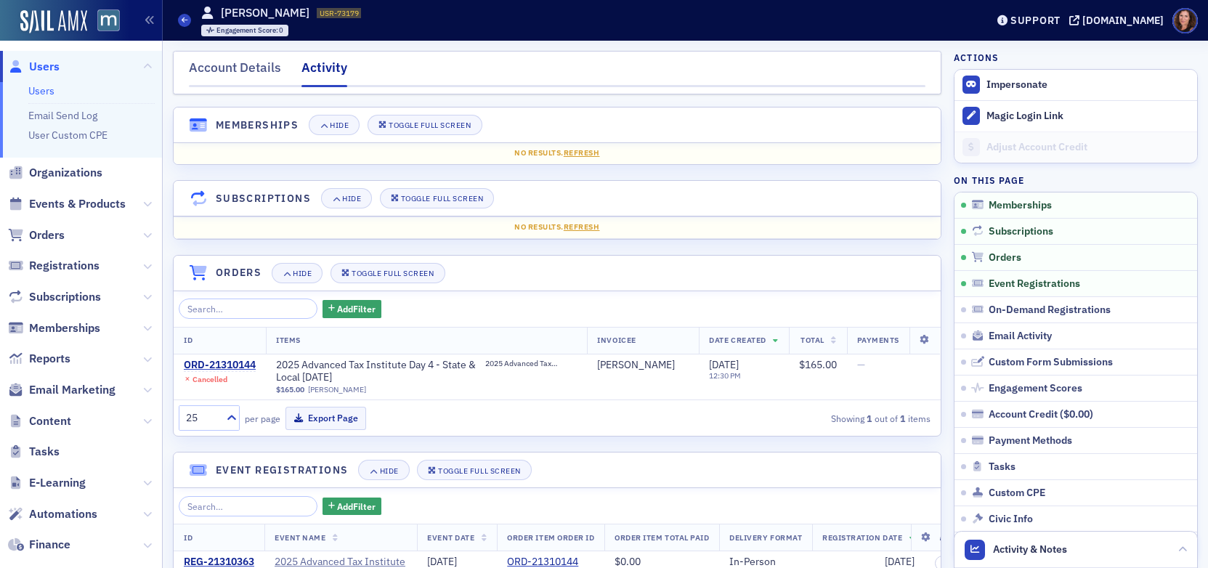
click at [42, 86] on link "Users" at bounding box center [41, 90] width 26 height 13
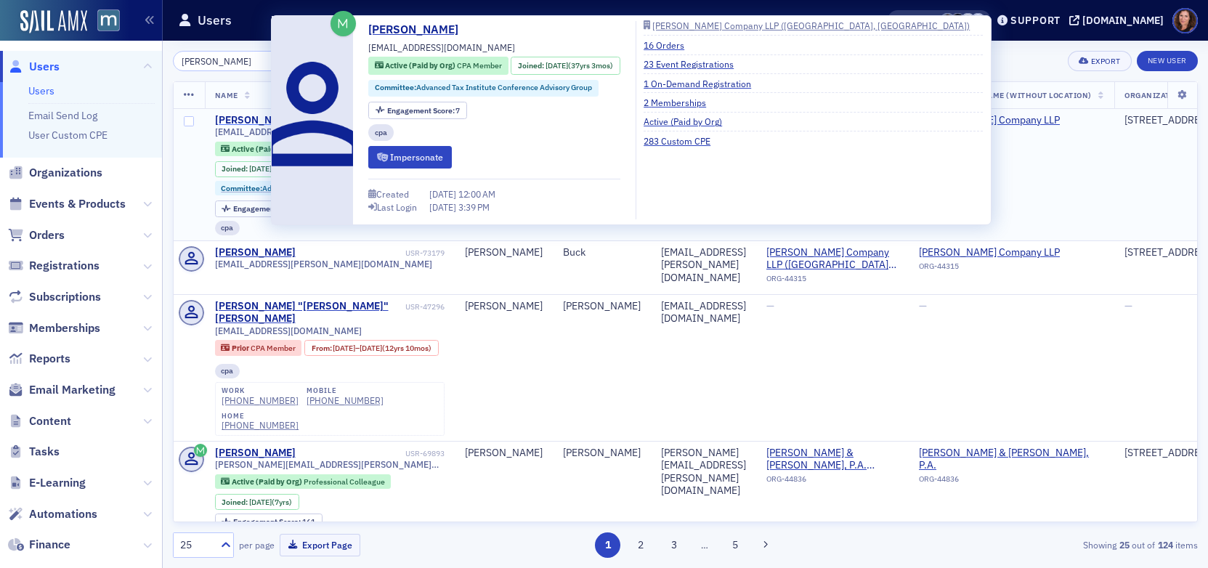
click at [256, 121] on div "[PERSON_NAME]" at bounding box center [255, 120] width 81 height 13
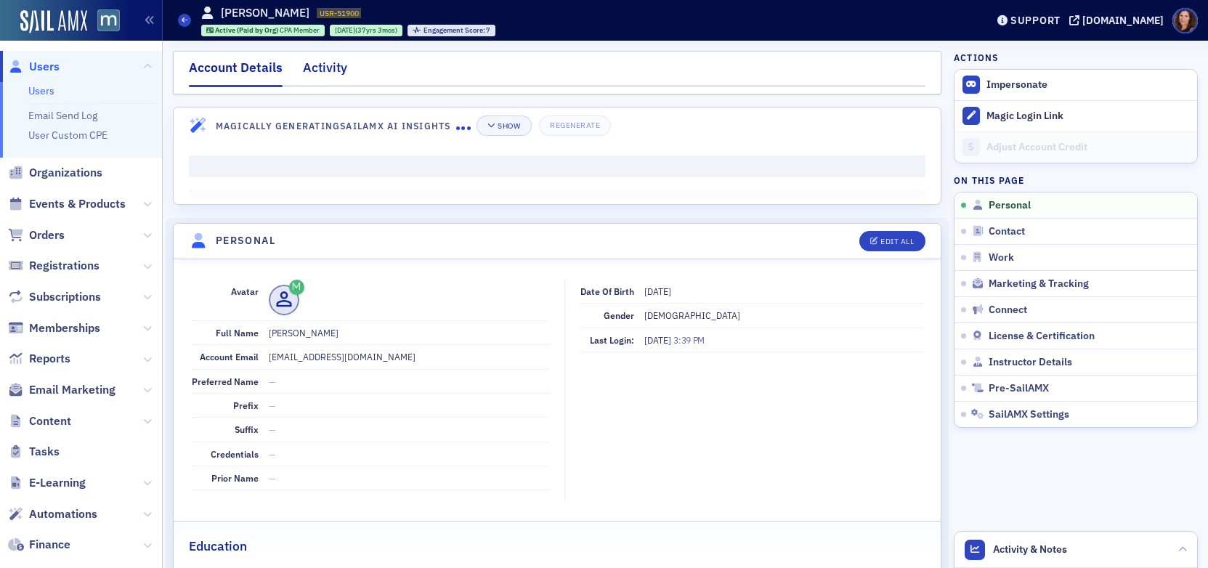
click at [333, 72] on div "Activity" at bounding box center [325, 71] width 44 height 27
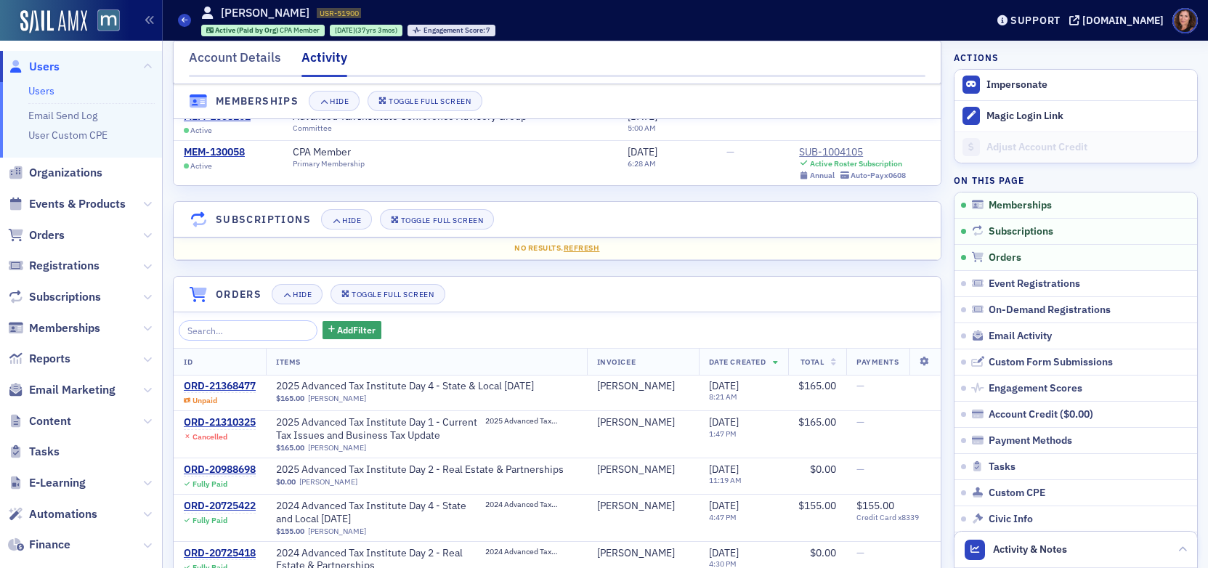
click at [46, 97] on link "Users" at bounding box center [41, 90] width 26 height 13
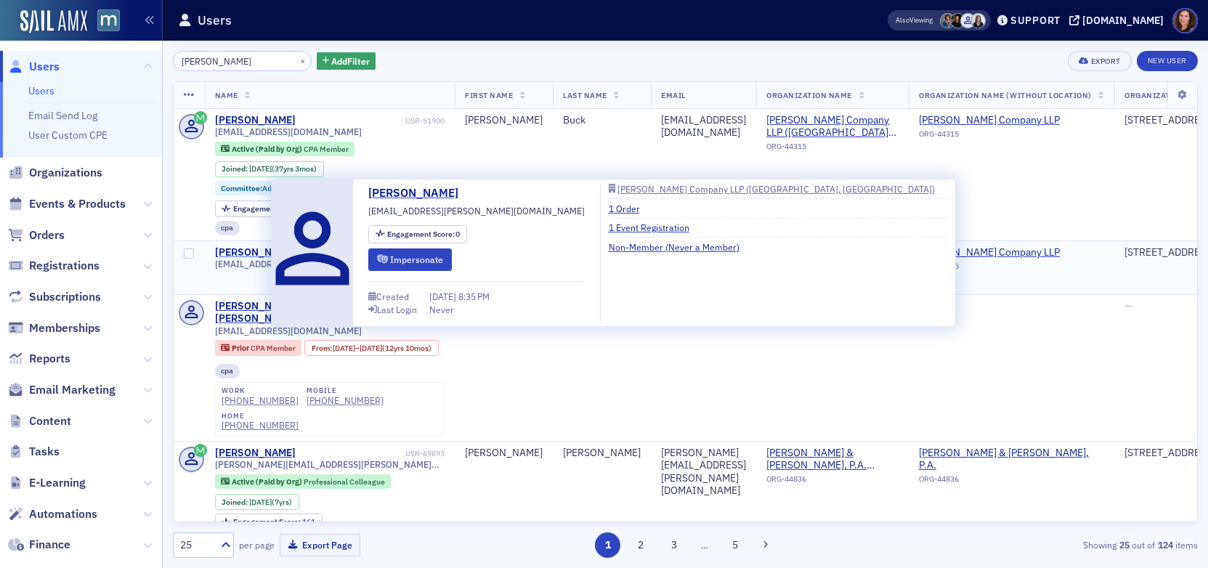
click at [245, 248] on div "[PERSON_NAME]" at bounding box center [255, 252] width 81 height 13
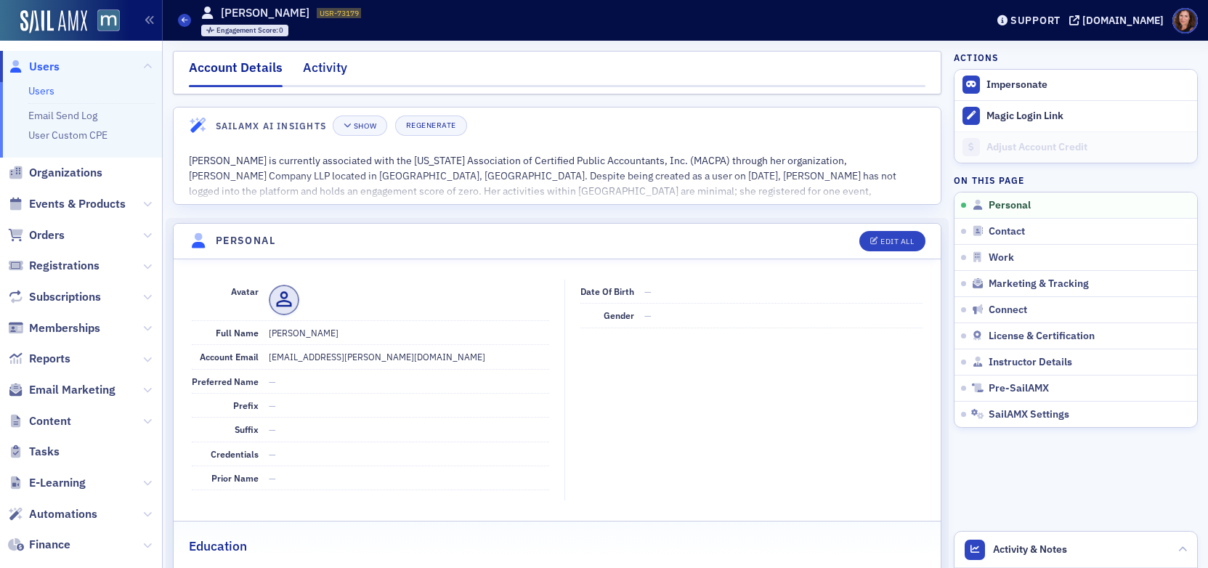
click at [320, 68] on div "Activity" at bounding box center [325, 71] width 44 height 27
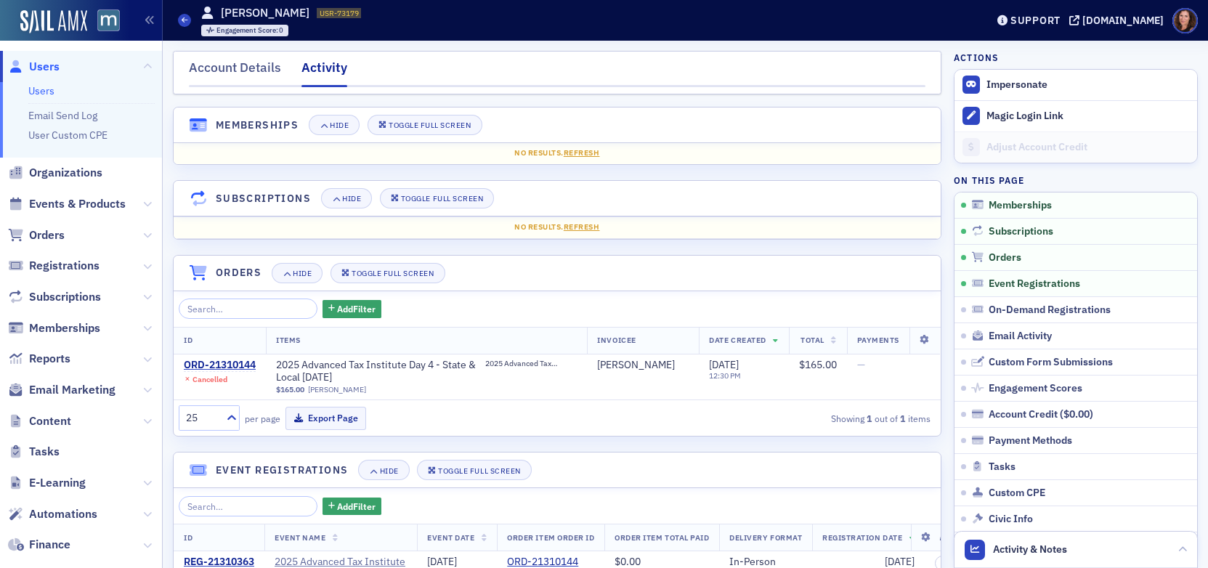
drag, startPoint x: 33, startPoint y: 90, endPoint x: 89, endPoint y: 99, distance: 56.7
click at [33, 90] on link "Users" at bounding box center [41, 90] width 26 height 13
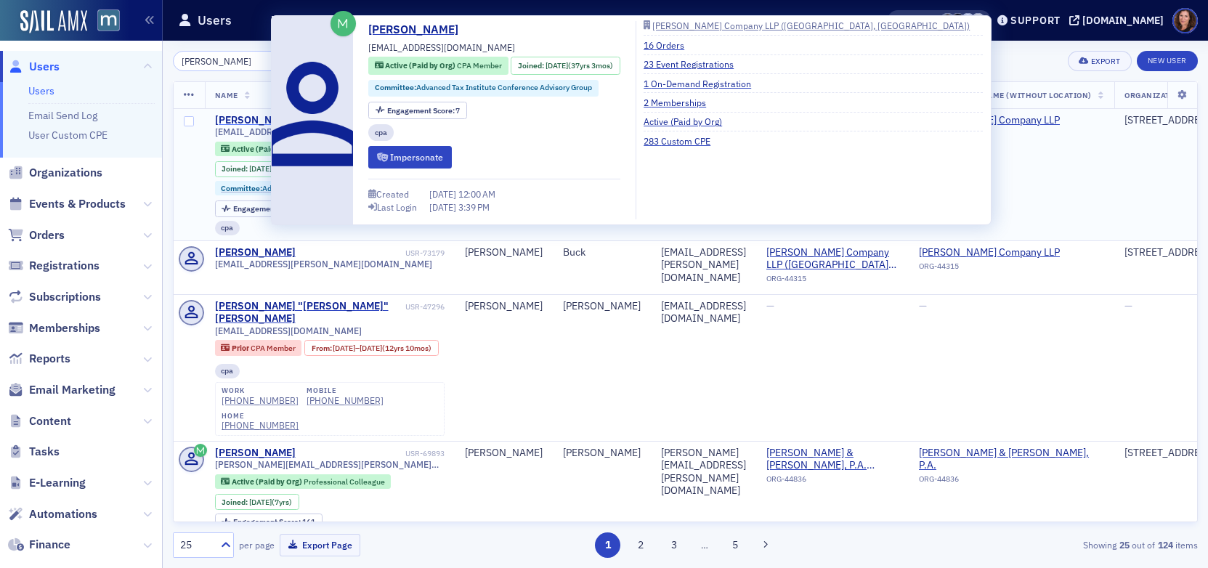
click at [237, 118] on div "[PERSON_NAME]" at bounding box center [255, 120] width 81 height 13
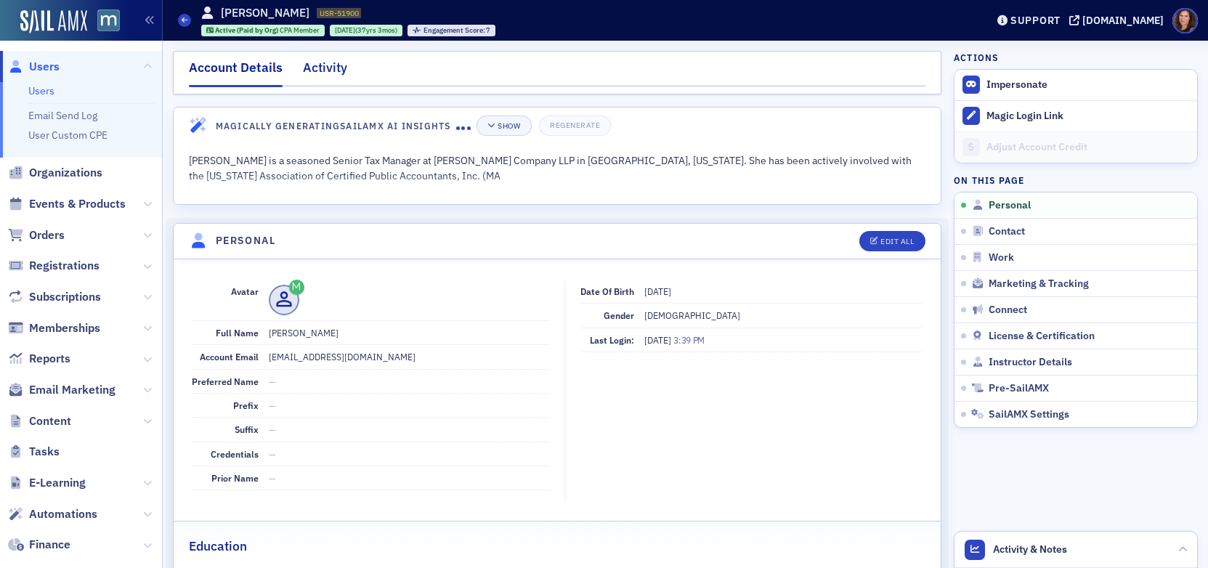
click at [313, 59] on div "Activity" at bounding box center [325, 71] width 44 height 27
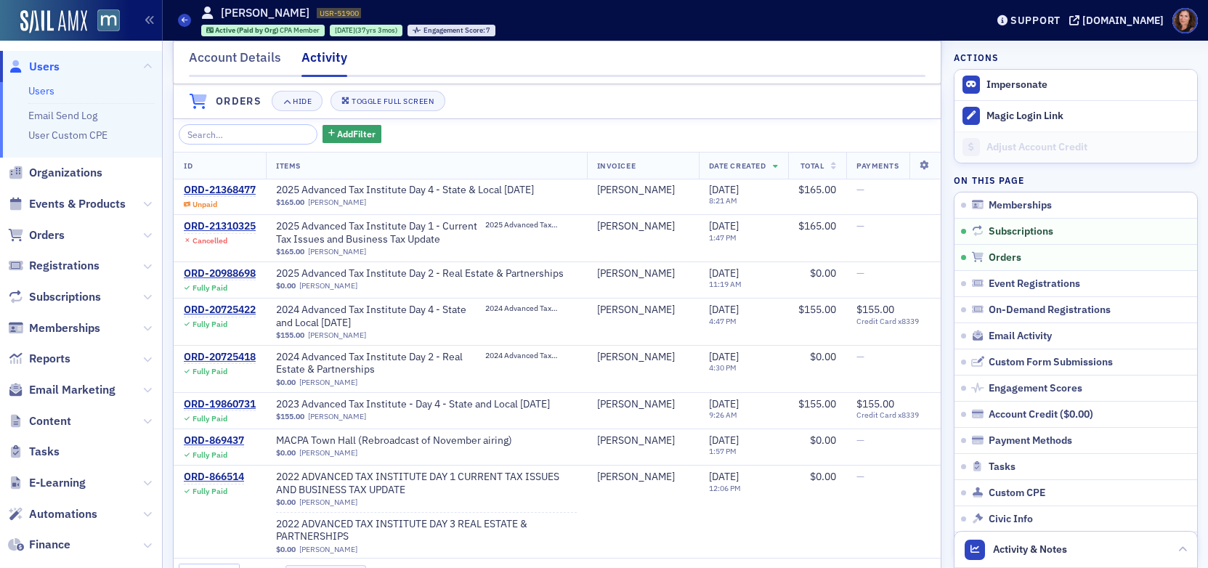
scroll to position [311, 0]
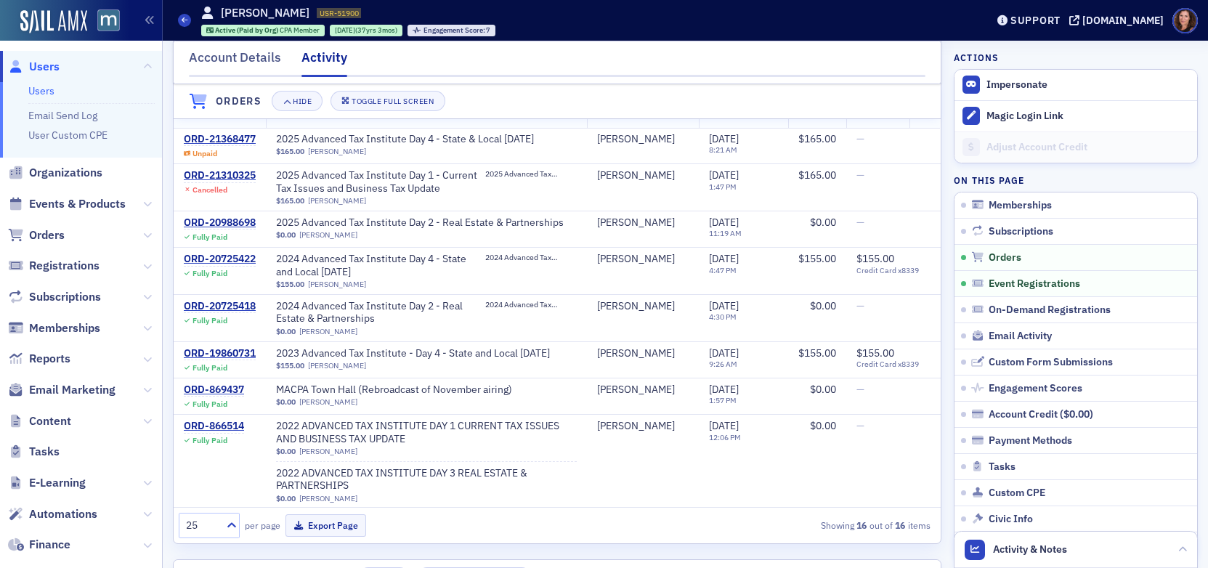
click at [38, 89] on link "Users" at bounding box center [41, 90] width 26 height 13
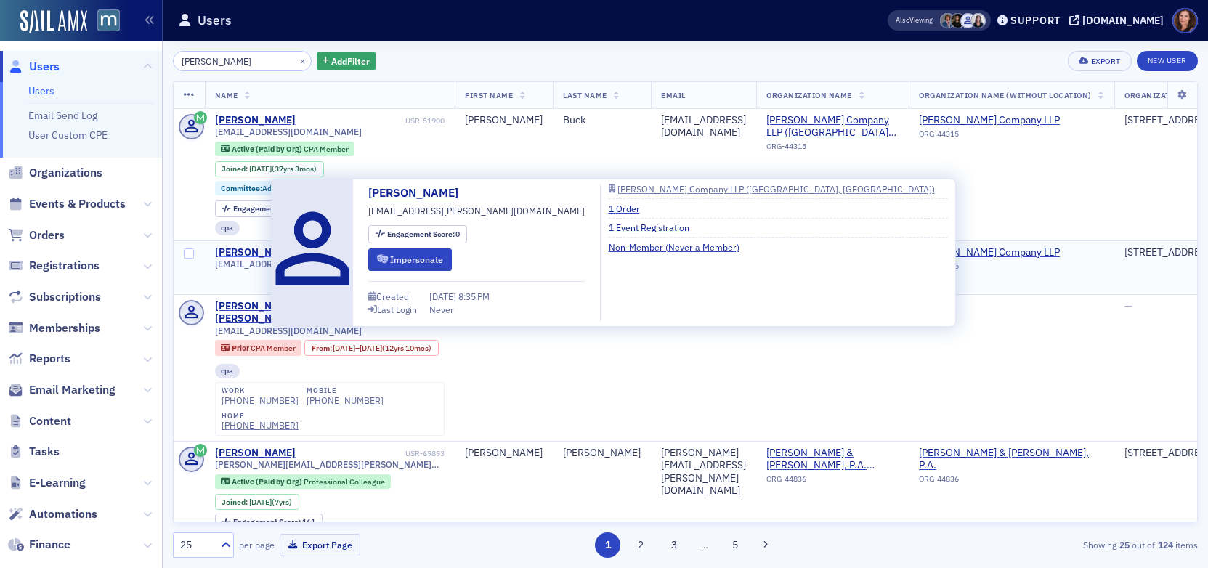
click at [260, 249] on div "[PERSON_NAME]" at bounding box center [255, 252] width 81 height 13
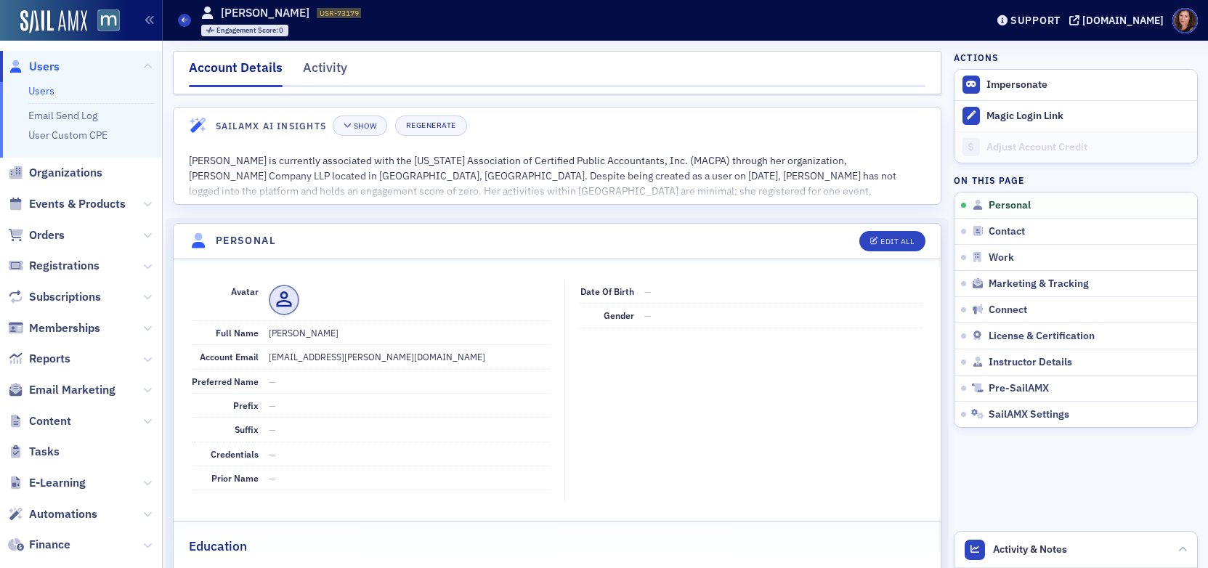
drag, startPoint x: 334, startPoint y: 67, endPoint x: 394, endPoint y: 92, distance: 65.1
click at [334, 67] on div "Activity" at bounding box center [325, 71] width 44 height 27
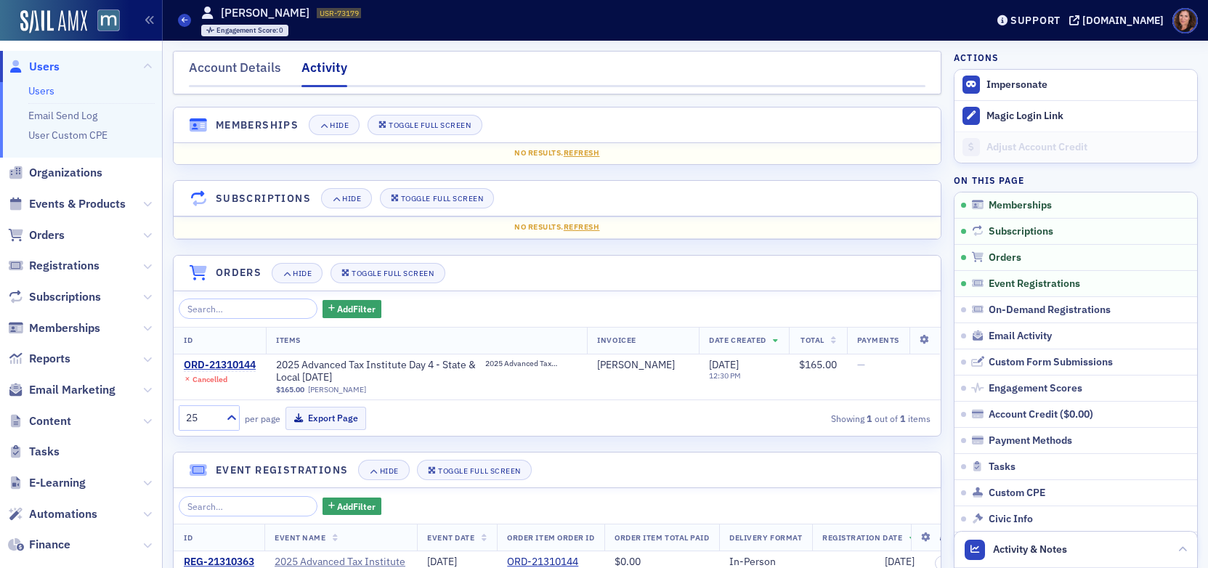
click at [48, 94] on link "Users" at bounding box center [41, 90] width 26 height 13
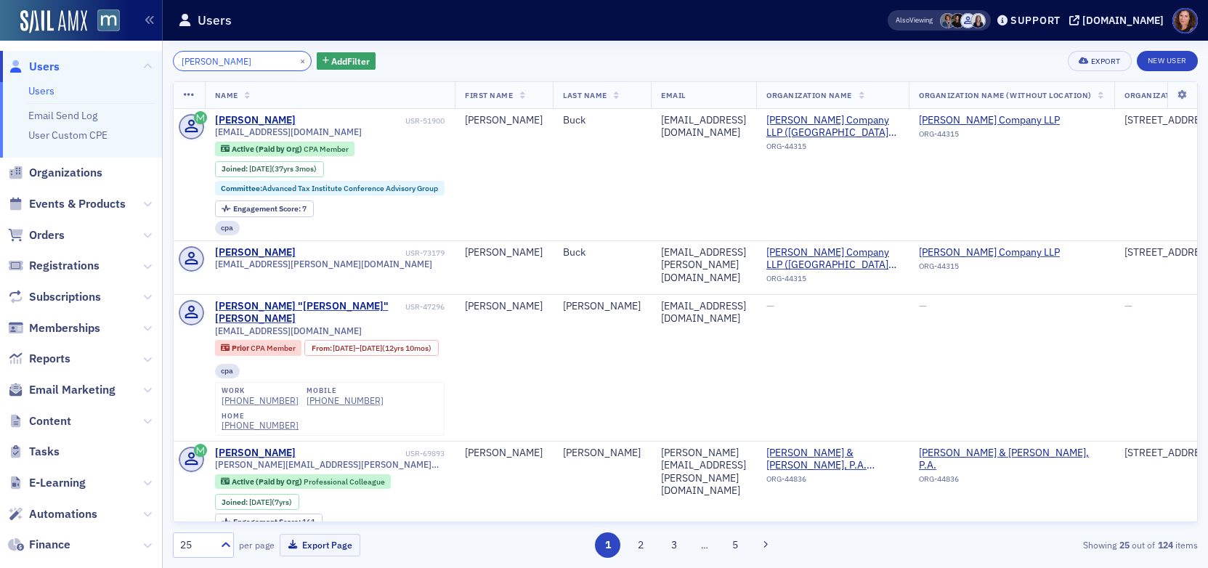
click at [219, 52] on input "[PERSON_NAME]" at bounding box center [242, 61] width 139 height 20
click at [216, 58] on input "[PERSON_NAME]" at bounding box center [242, 61] width 139 height 20
click at [84, 201] on span "Events & Products" at bounding box center [77, 204] width 97 height 16
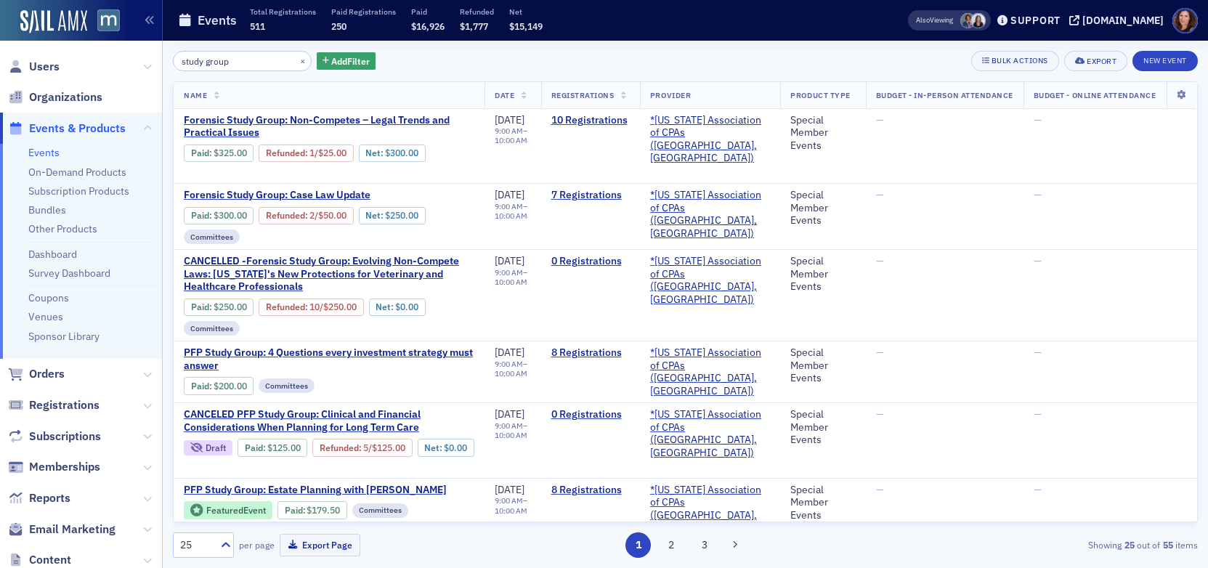
click at [224, 65] on input "study group" at bounding box center [242, 61] width 139 height 20
click at [228, 65] on input "B&I Stud Group" at bounding box center [242, 61] width 139 height 20
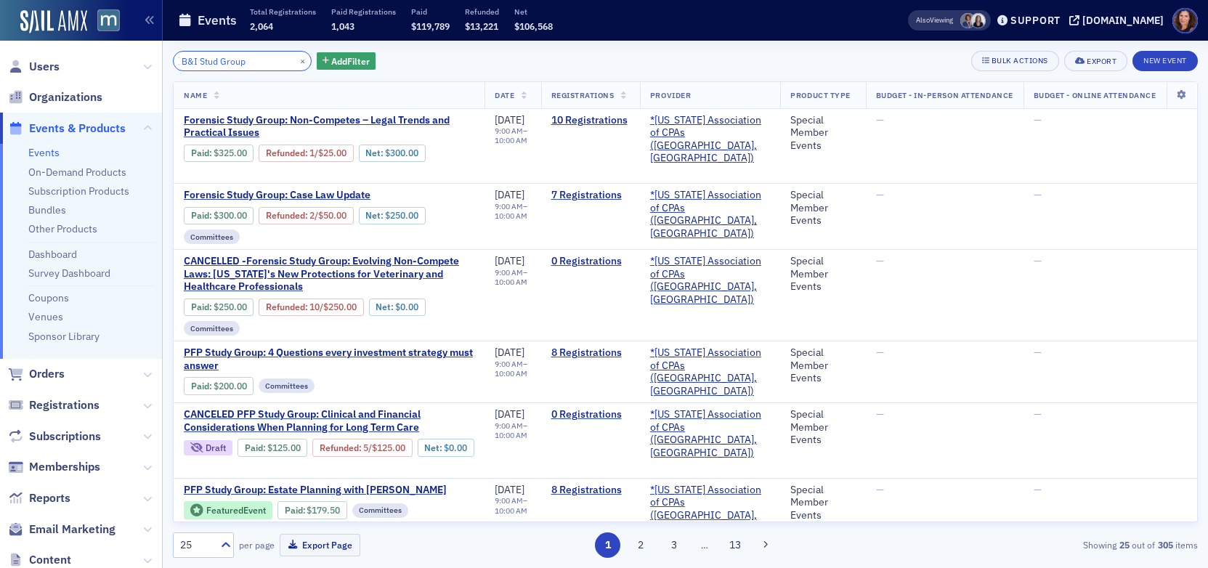
click at [228, 65] on input "B&I Stud Group" at bounding box center [242, 61] width 139 height 20
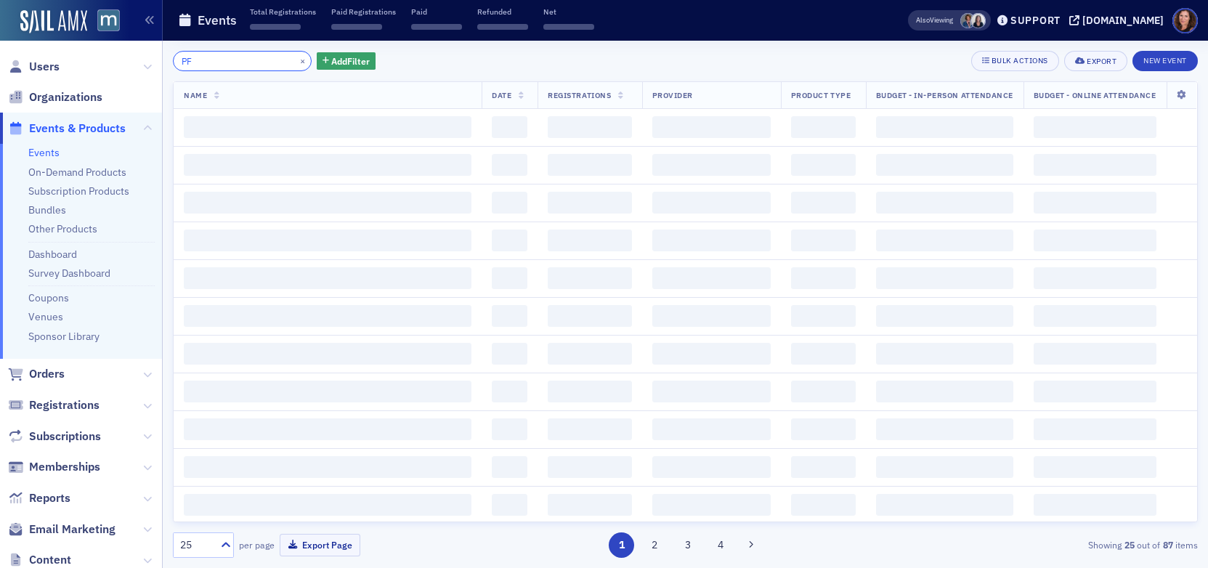
type input "P"
type input "S"
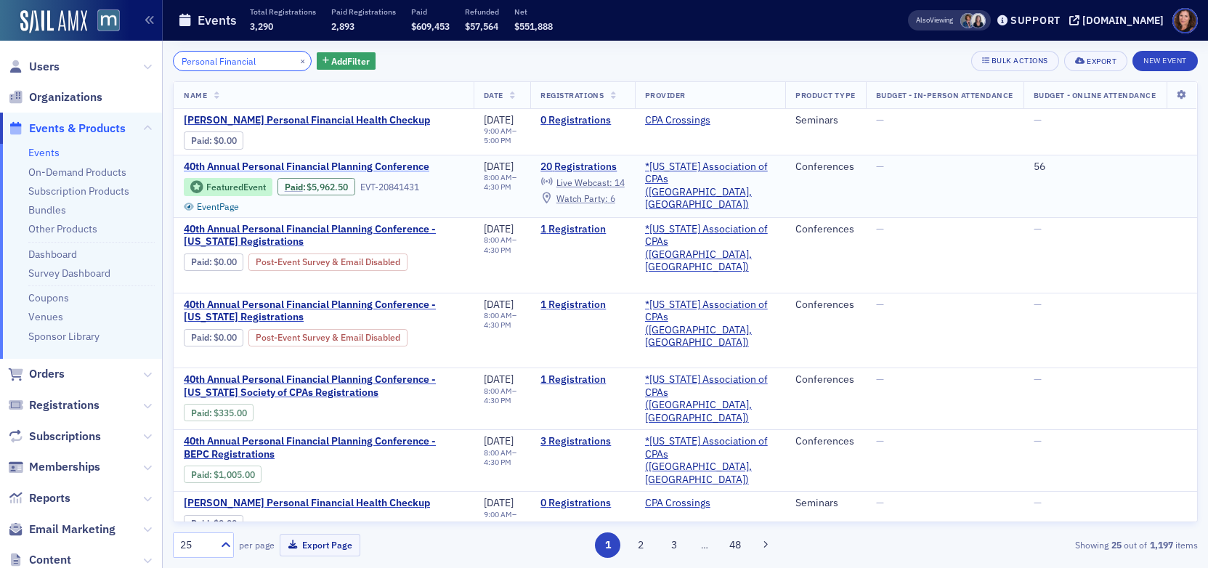
type input "Personal Financial"
click at [320, 163] on span "40th Annual Personal Financial Planning Conference" at bounding box center [306, 166] width 245 height 13
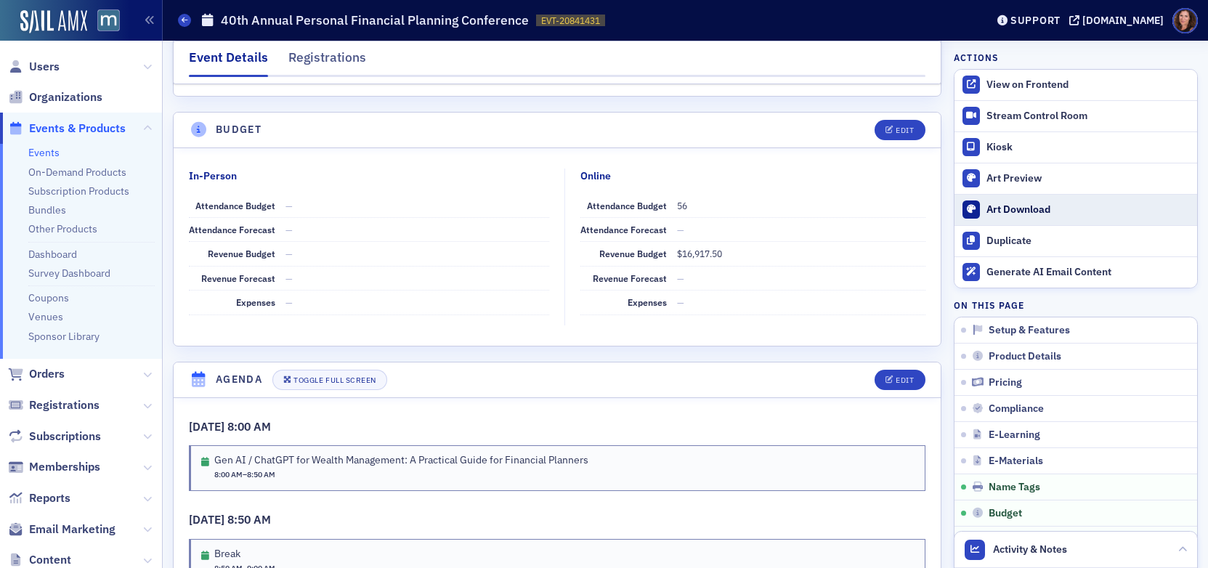
scroll to position [2434, 0]
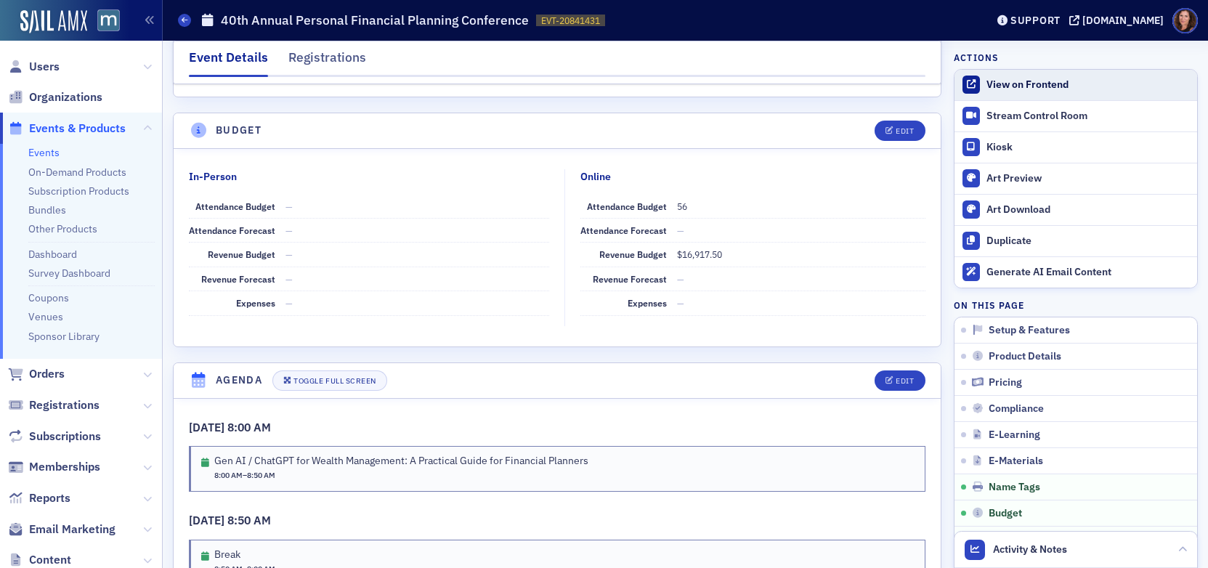
click at [1009, 94] on link "View on Frontend" at bounding box center [1075, 85] width 243 height 31
click at [44, 153] on link "Events" at bounding box center [43, 152] width 31 height 13
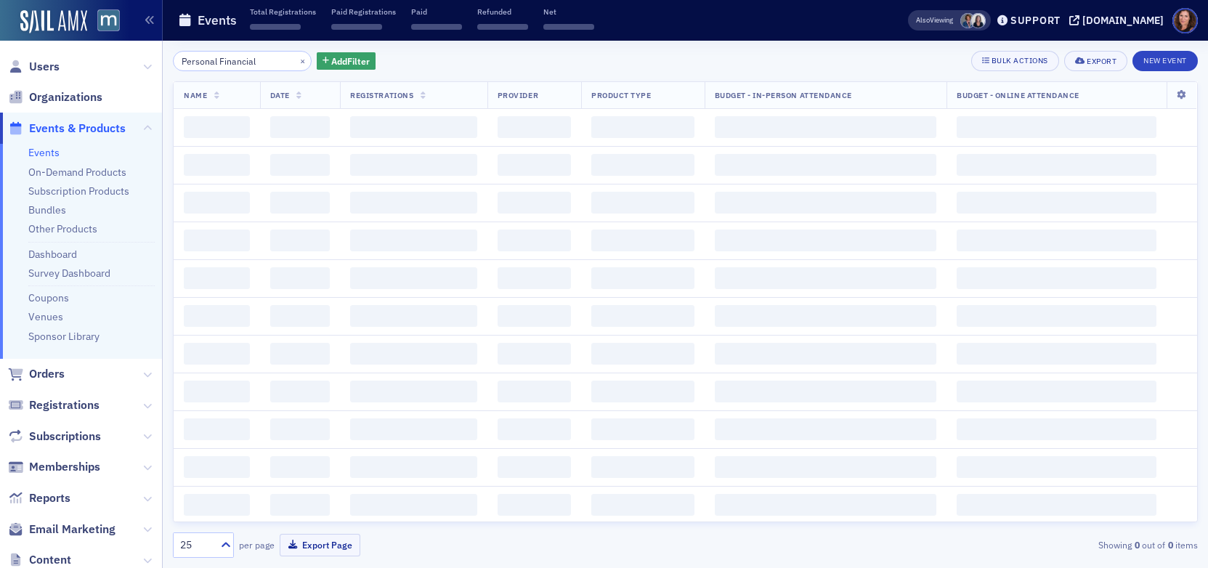
click at [211, 65] on input "Personal Financial" at bounding box center [242, 61] width 139 height 20
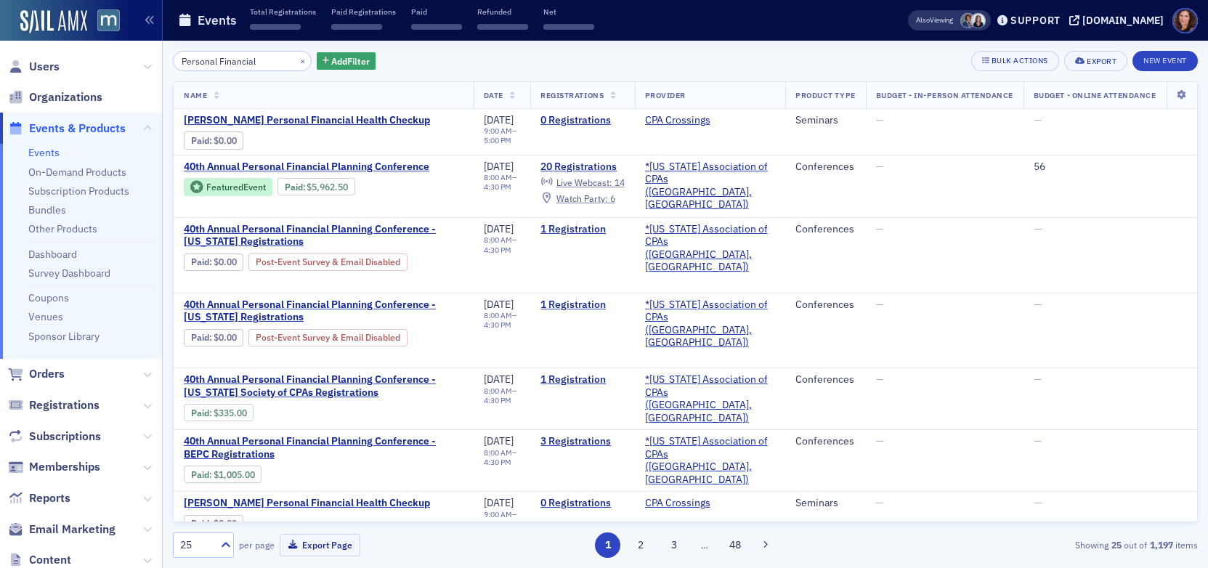
click at [211, 65] on input "Personal Financial" at bounding box center [242, 61] width 139 height 20
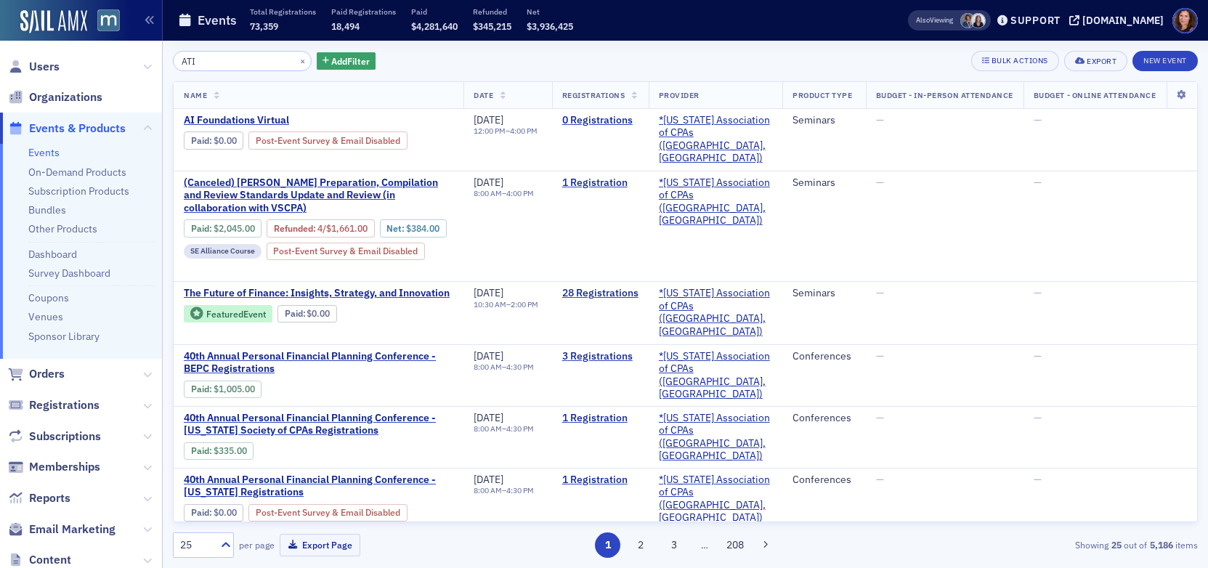
drag, startPoint x: 216, startPoint y: 65, endPoint x: 165, endPoint y: 63, distance: 51.6
click at [165, 63] on div "ATI × Add Filter Bulk Actions Export New Event Name Date Registrations Provider…" at bounding box center [685, 304] width 1045 height 527
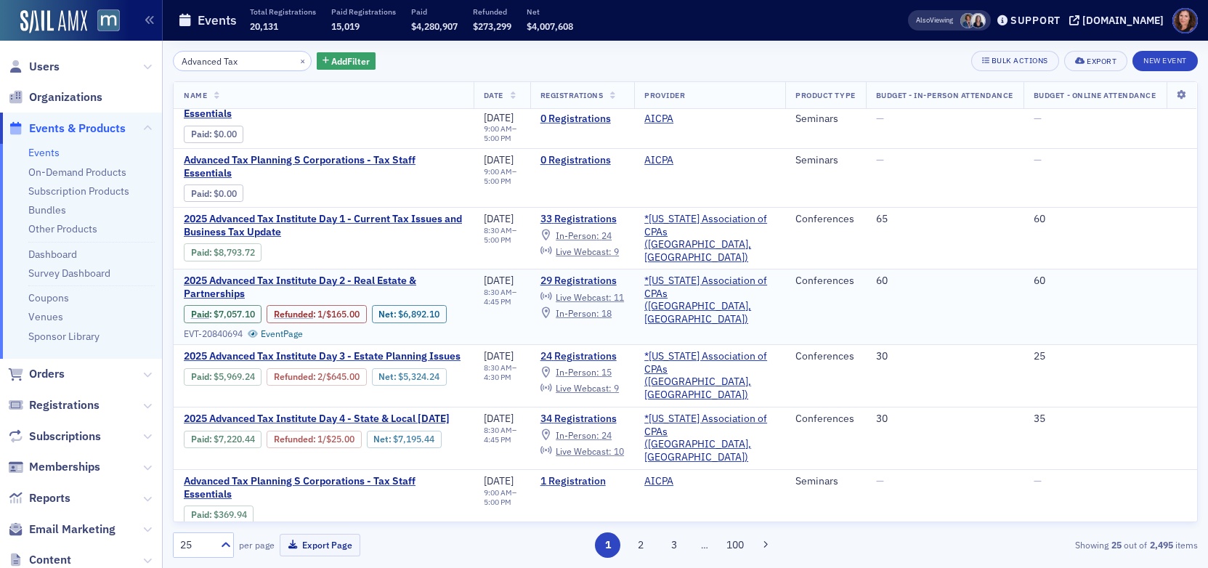
scroll to position [41, 0]
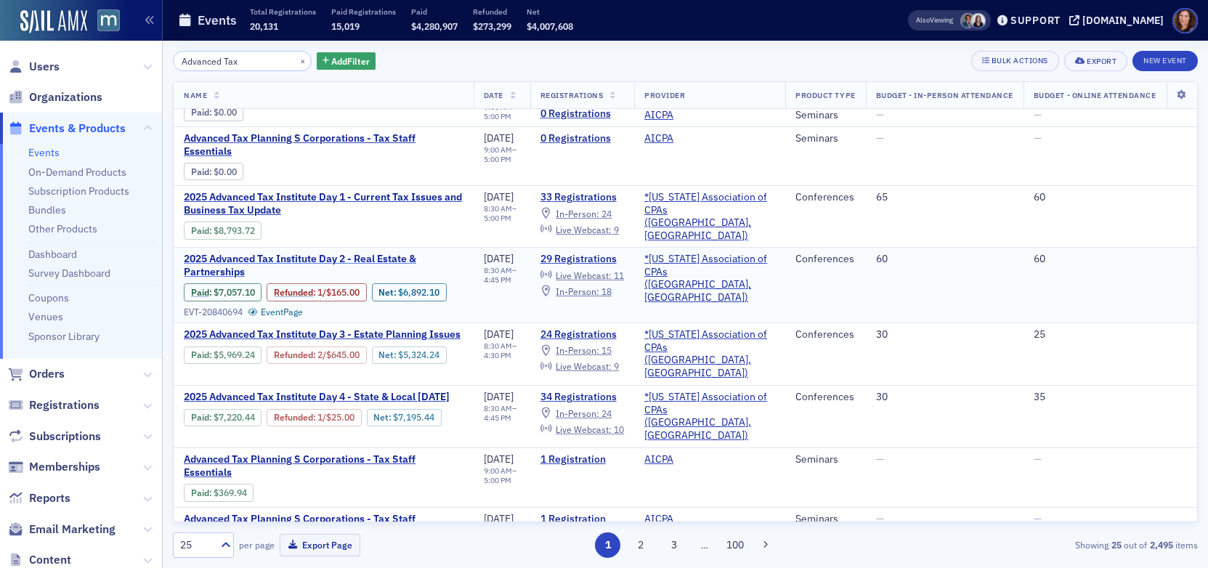
type input "Advanced Tax"
click at [375, 253] on span "2025 Advanced Tax Institute Day 2 - Real Estate & Partnerships" at bounding box center [324, 265] width 280 height 25
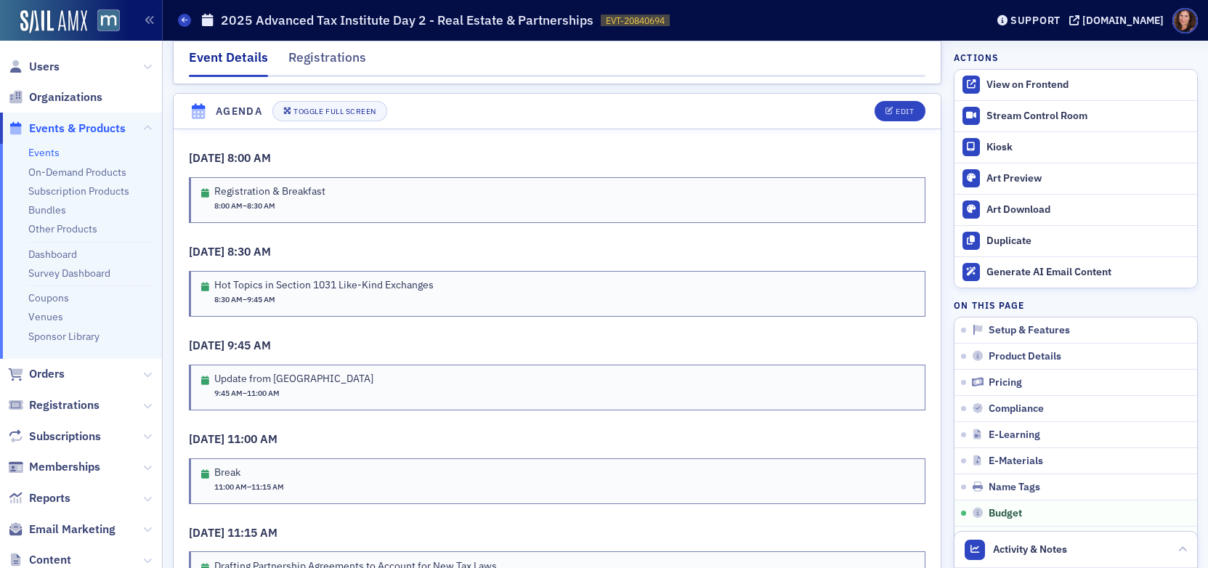
scroll to position [2683, 0]
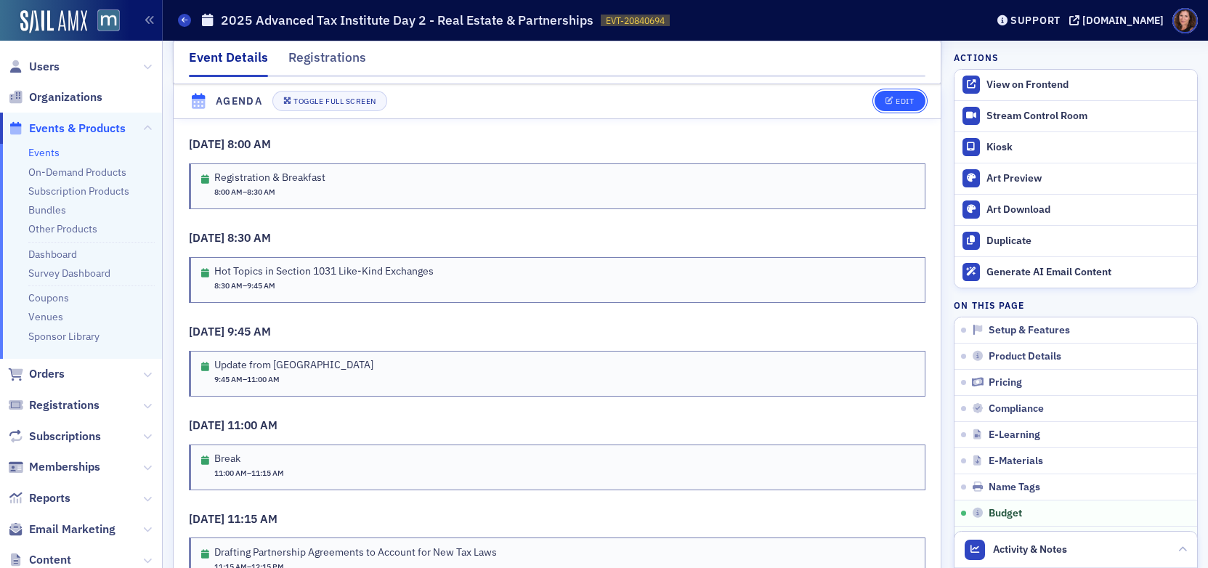
click at [885, 100] on icon "button" at bounding box center [889, 102] width 9 height 8
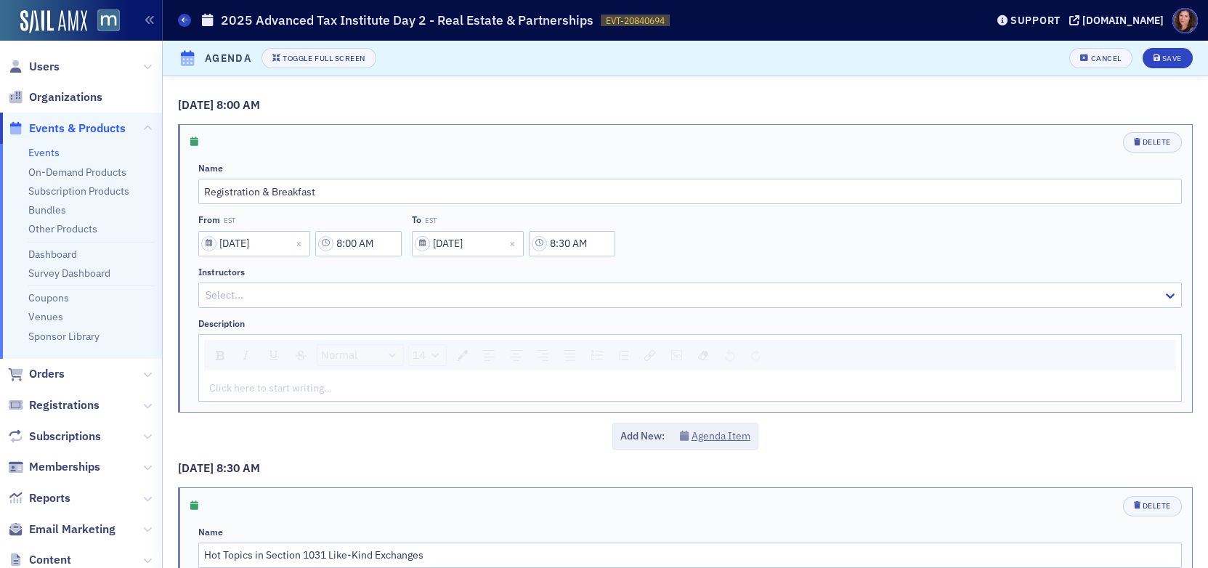
scroll to position [2678, 0]
click at [1080, 59] on icon "button" at bounding box center [1084, 58] width 9 height 8
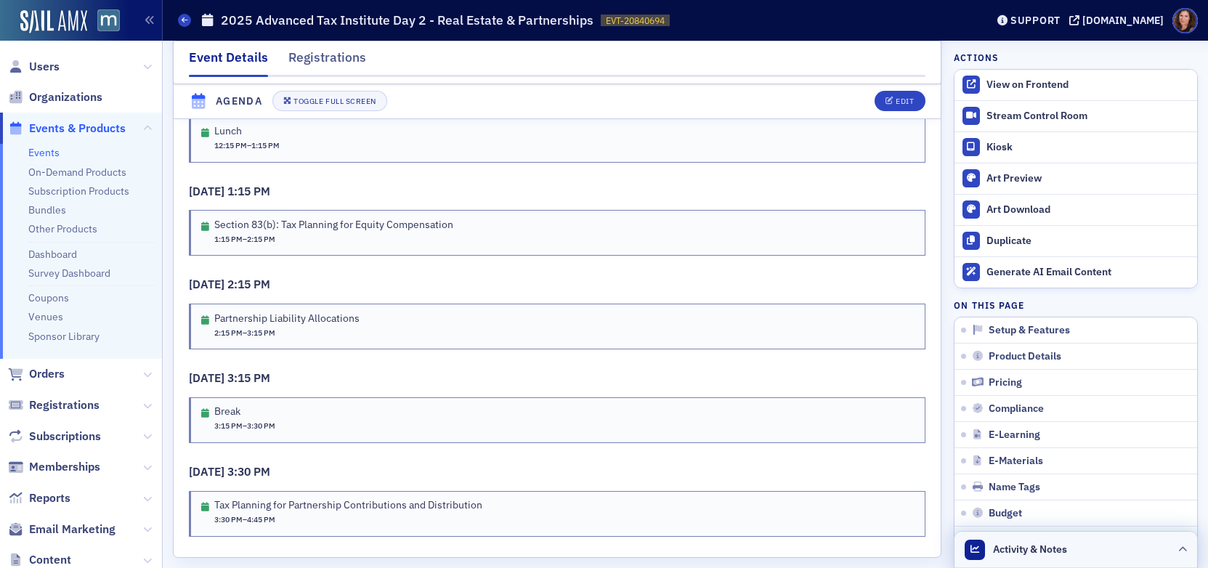
scroll to position [3202, 0]
click at [1033, 551] on span "Activity & Notes" at bounding box center [1030, 549] width 74 height 15
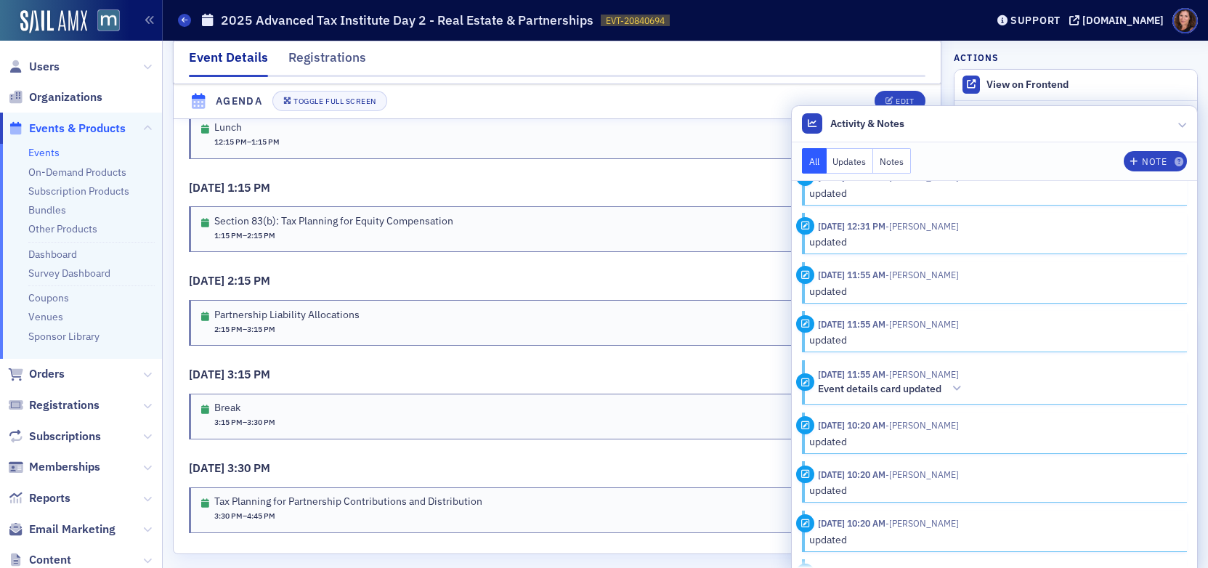
scroll to position [0, 0]
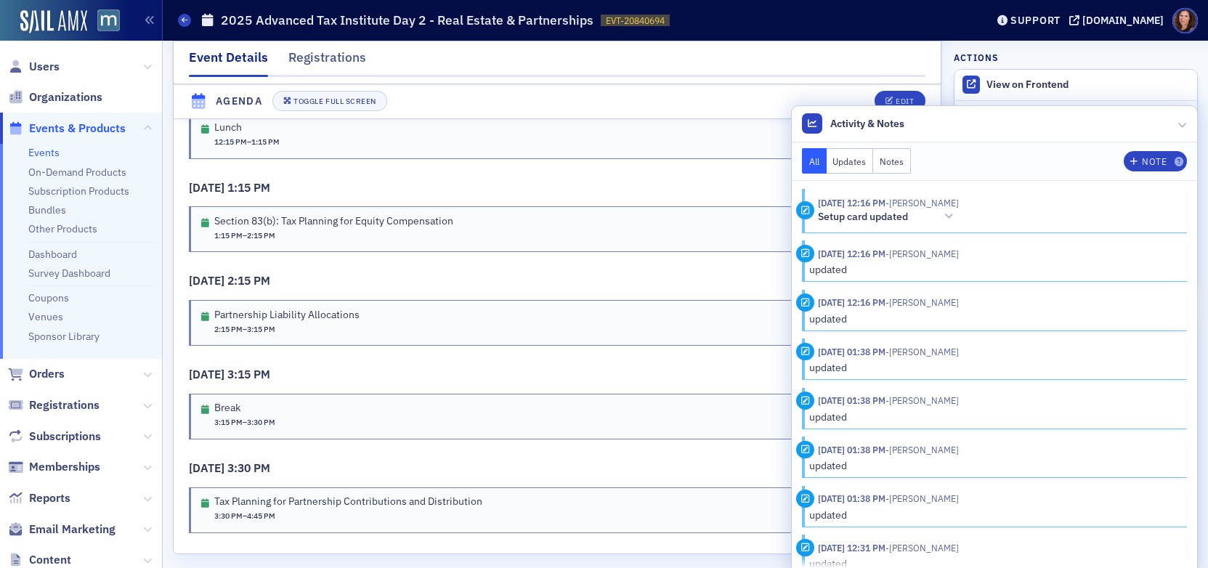
click at [683, 134] on div "Lunch 12:15 PM – 1:15 PM" at bounding box center [557, 134] width 713 height 27
click at [849, 160] on button "Updates" at bounding box center [849, 160] width 47 height 25
click at [882, 158] on button "Notes" at bounding box center [892, 160] width 38 height 25
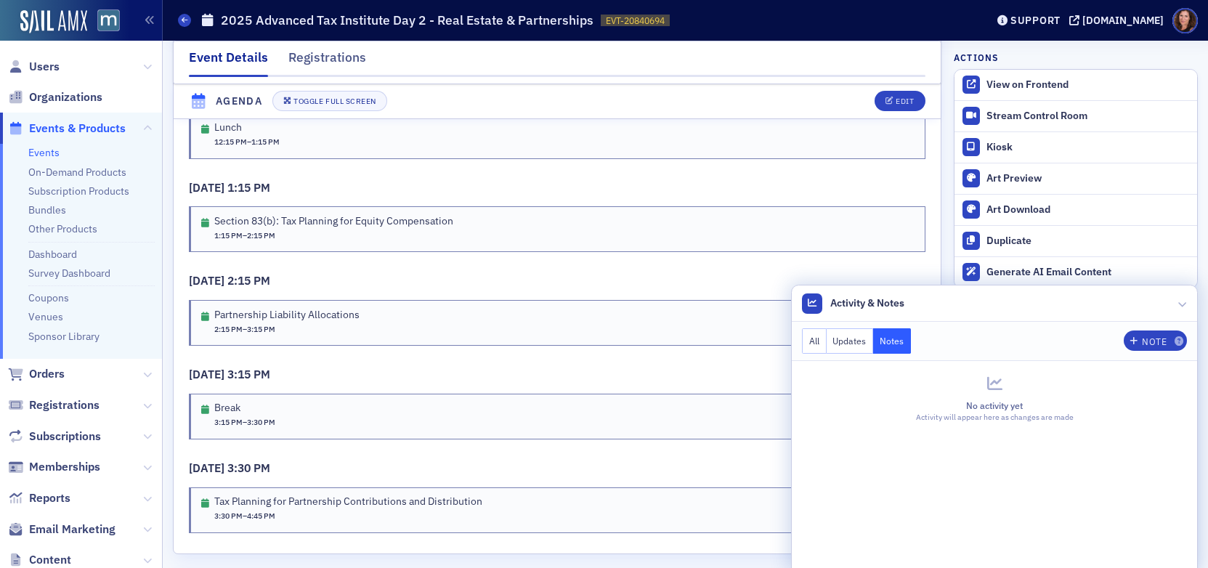
click at [808, 338] on button "All" at bounding box center [814, 340] width 25 height 25
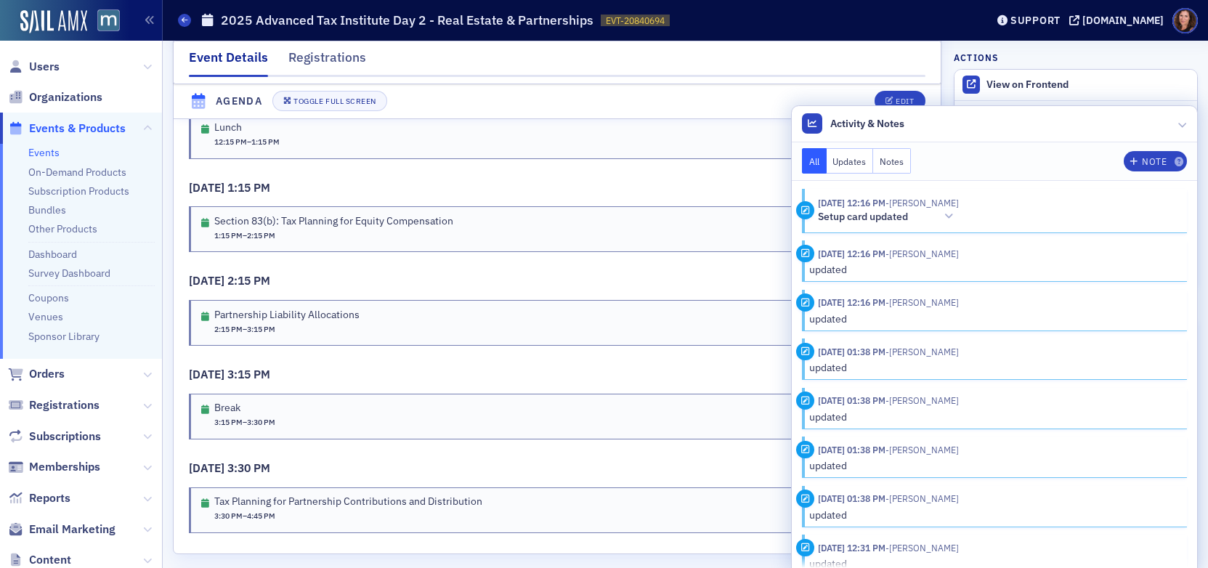
click at [772, 60] on nav "Event Details Registrations" at bounding box center [557, 62] width 736 height 29
click at [50, 156] on link "Events" at bounding box center [43, 152] width 31 height 13
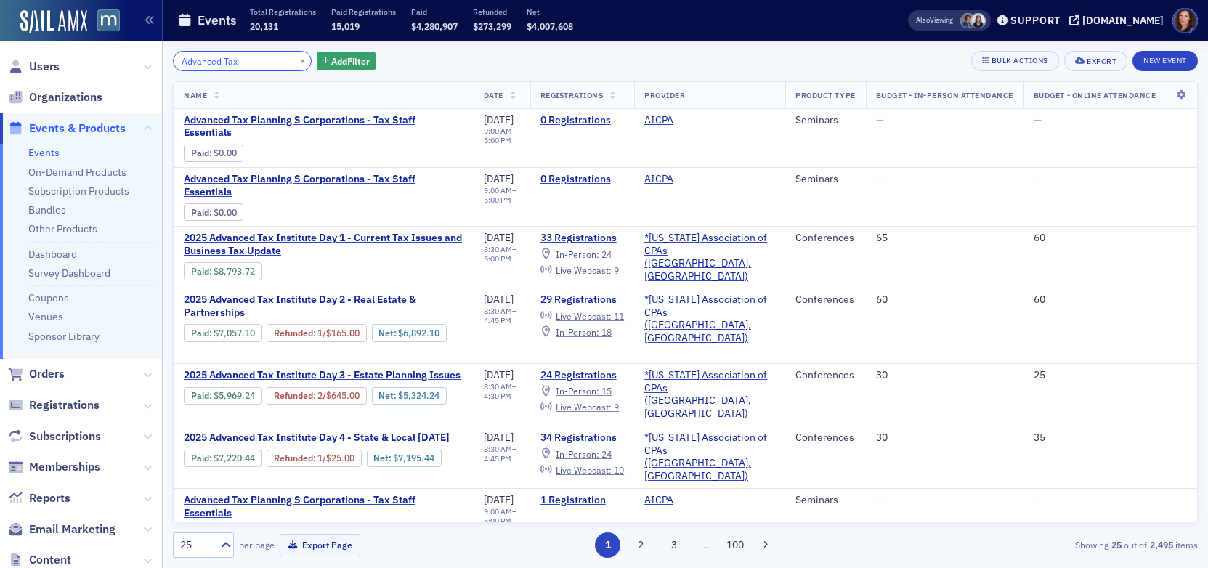
click at [224, 60] on input "Advanced Tax" at bounding box center [242, 61] width 139 height 20
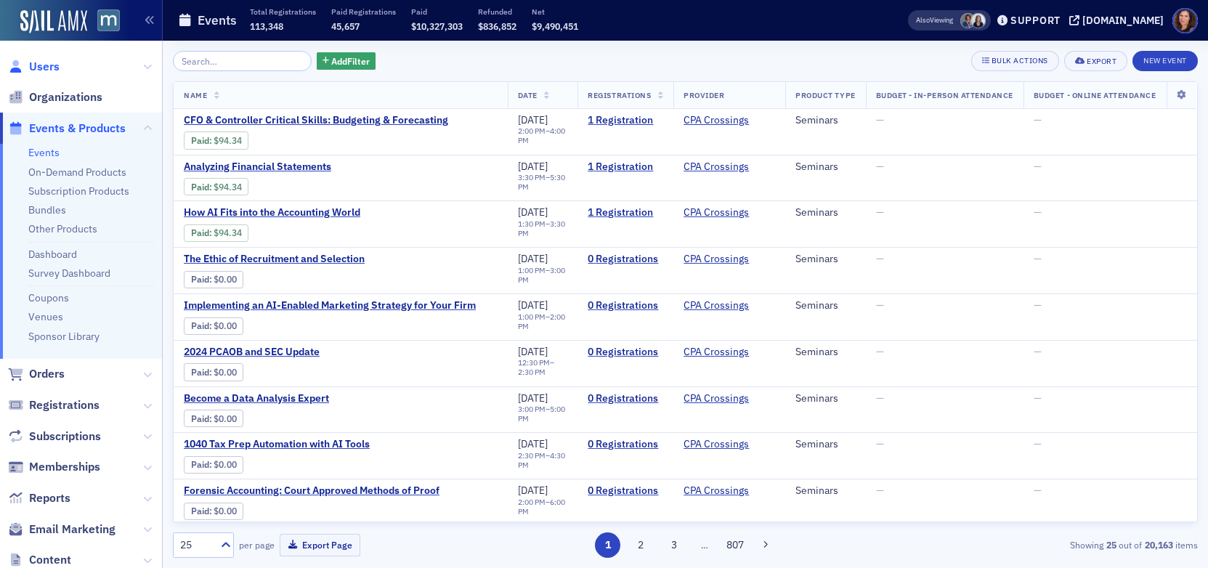
click at [42, 64] on span "Users" at bounding box center [44, 67] width 31 height 16
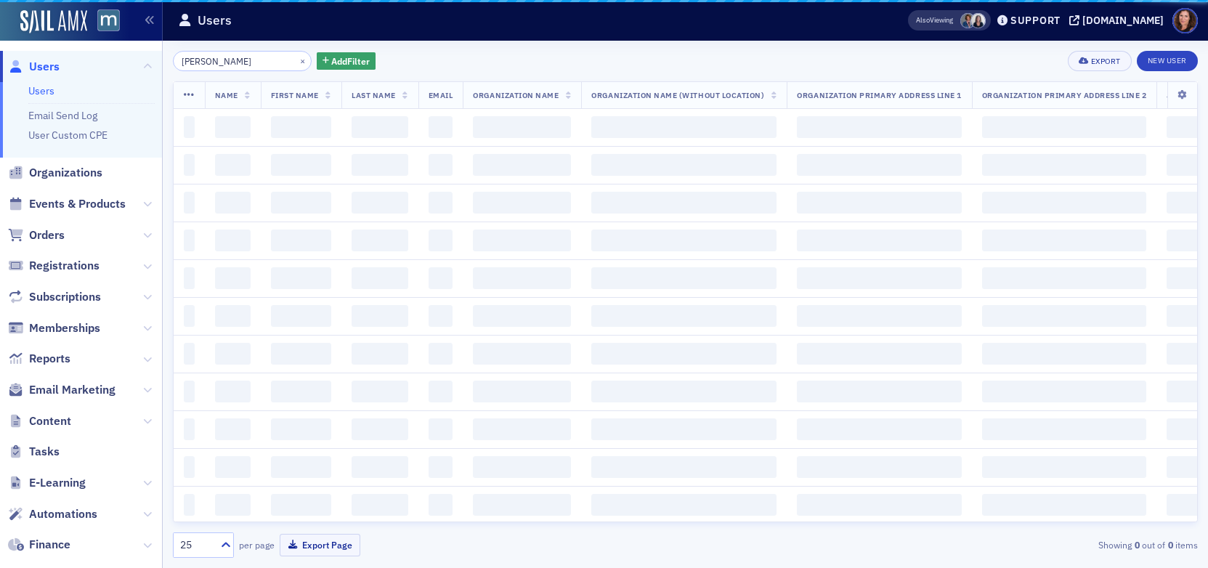
click at [235, 60] on input "[PERSON_NAME]" at bounding box center [242, 61] width 139 height 20
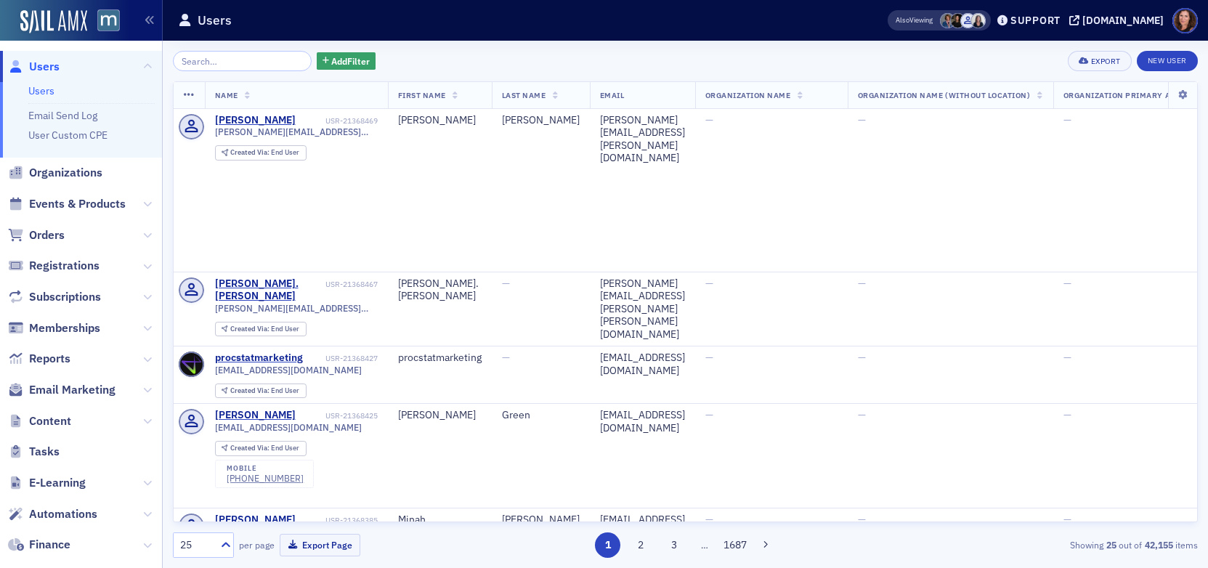
click at [42, 88] on link "Users" at bounding box center [41, 90] width 26 height 13
click at [248, 60] on input "search" at bounding box center [242, 61] width 139 height 20
click at [81, 203] on span "Events & Products" at bounding box center [77, 204] width 97 height 16
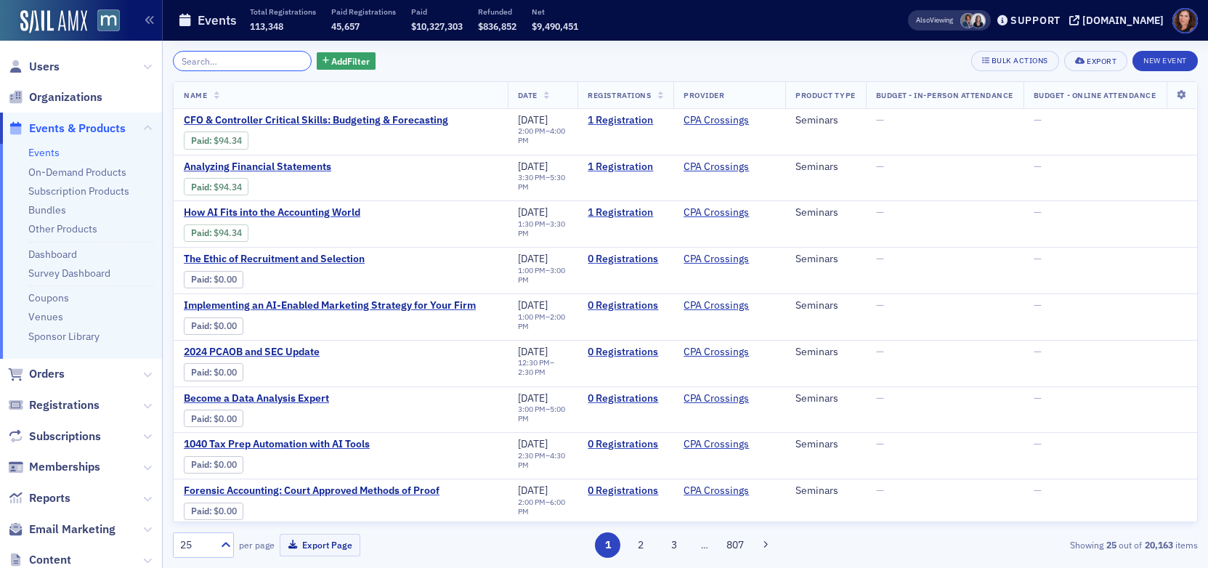
click at [233, 61] on input "search" at bounding box center [242, 61] width 139 height 20
click at [1060, 25] on div "Support" at bounding box center [1035, 20] width 50 height 13
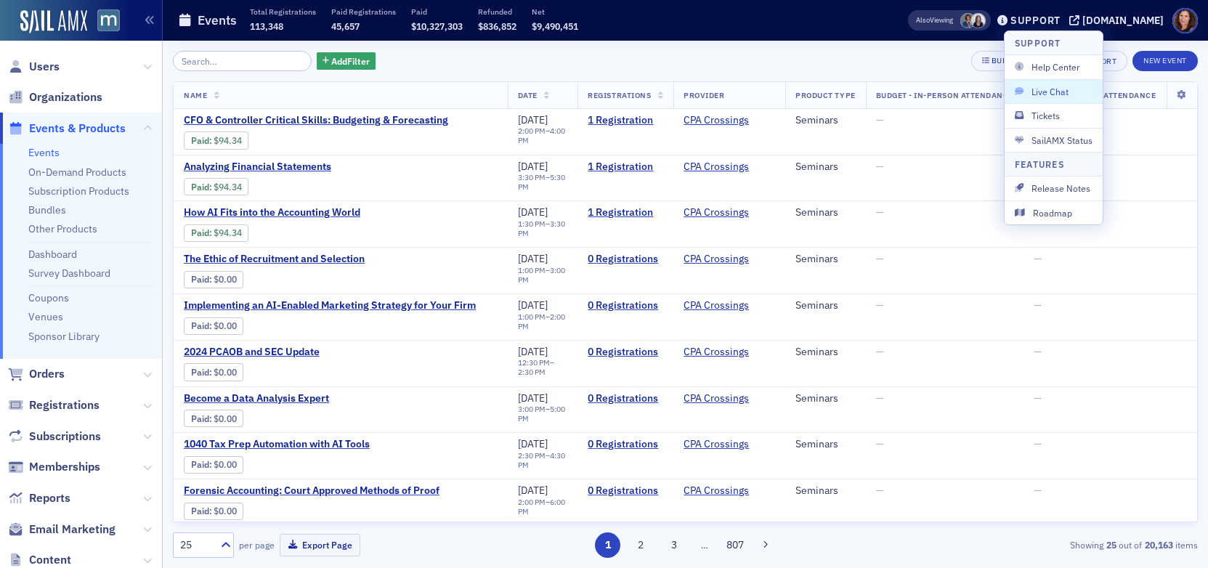
click at [1057, 98] on button "Live Chat" at bounding box center [1053, 91] width 98 height 24
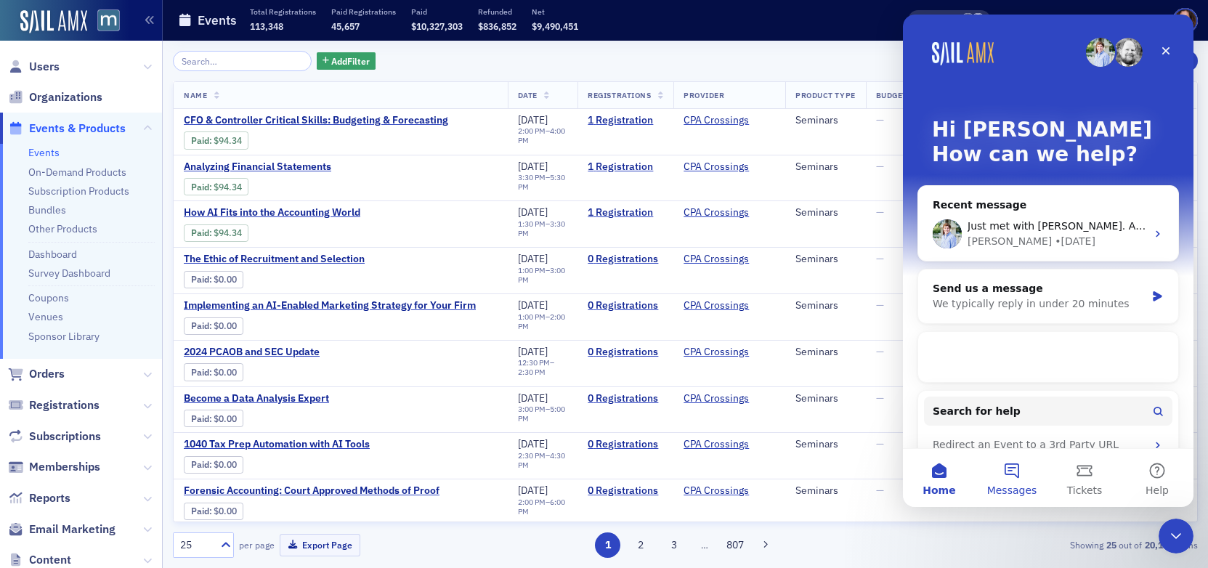
click at [1017, 476] on button "Messages" at bounding box center [1011, 478] width 73 height 58
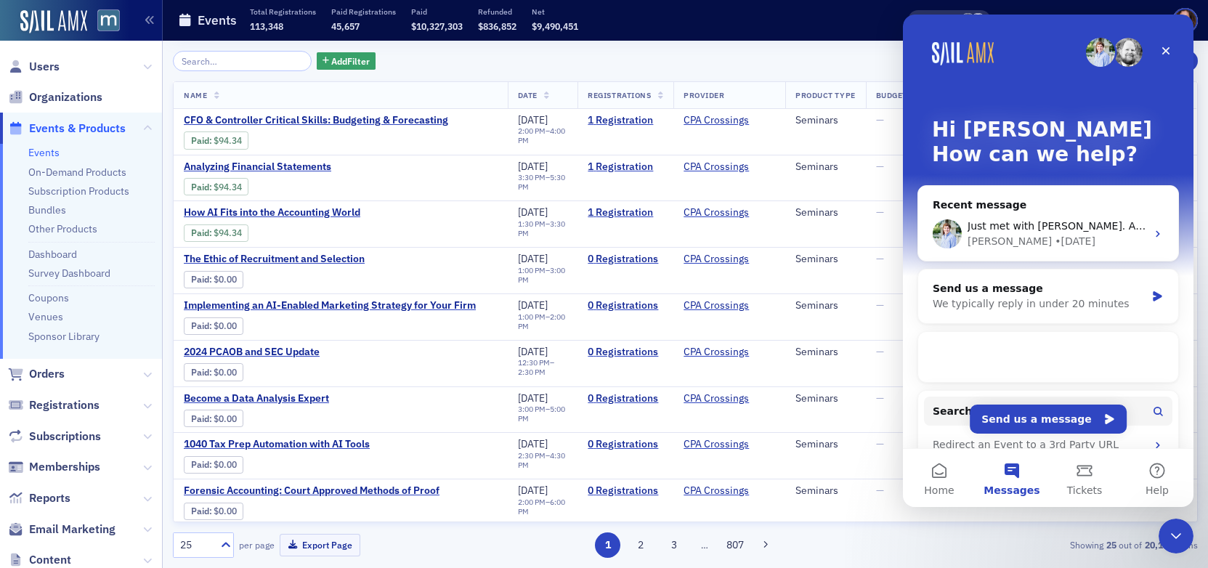
click at [1009, 476] on button "Messages" at bounding box center [1011, 478] width 73 height 58
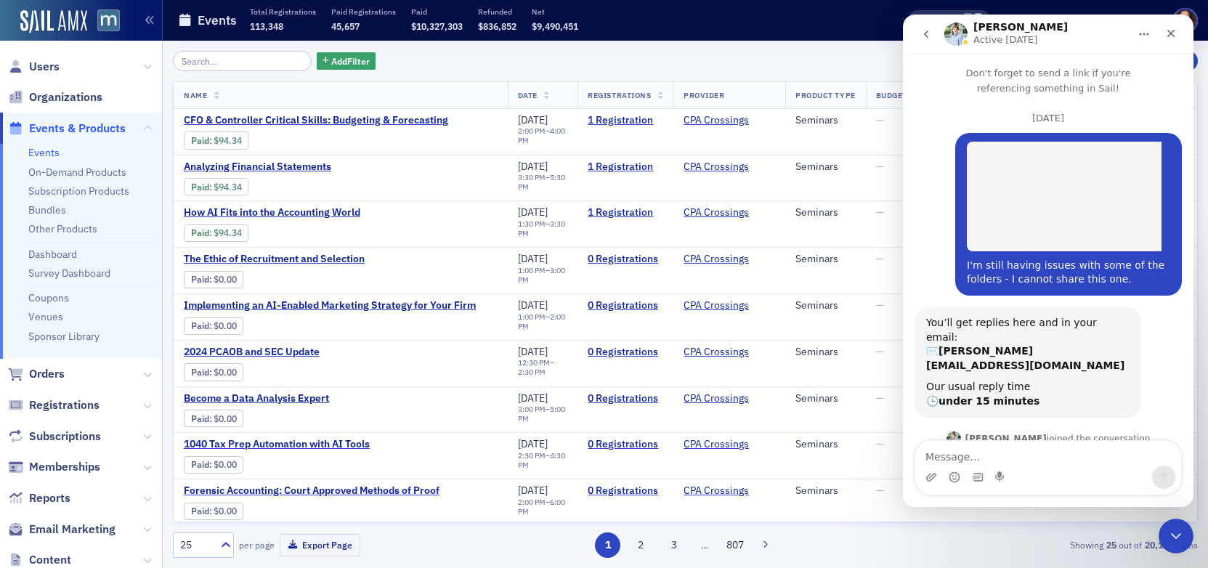
click at [1009, 450] on textarea "Message…" at bounding box center [1048, 453] width 266 height 25
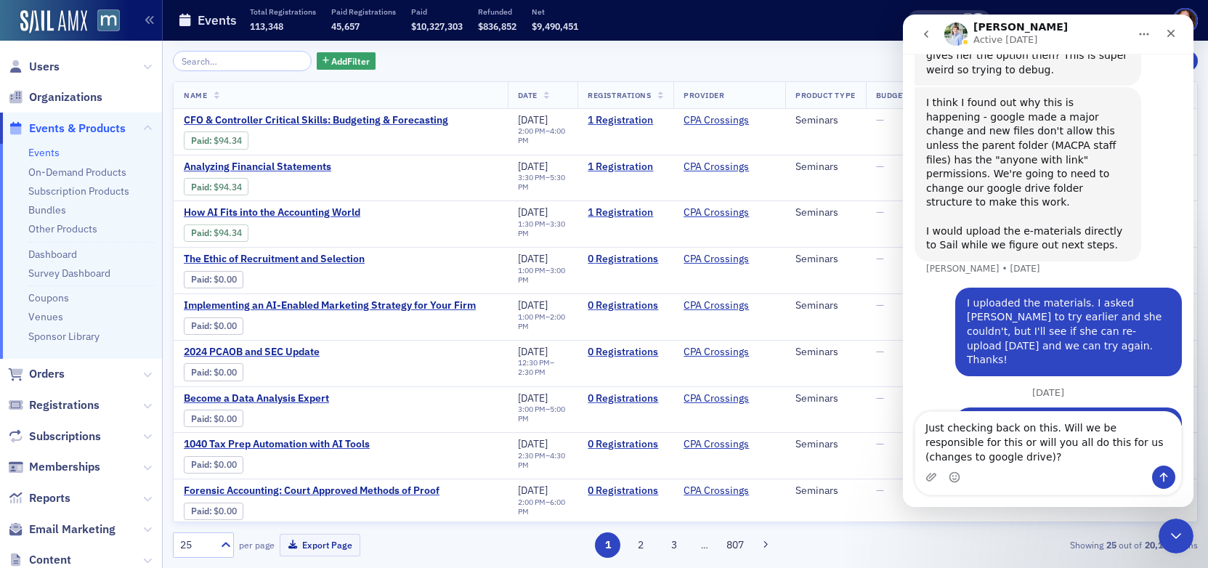
type textarea "Just checking back on this. Will we be responsible for this or will you all do …"
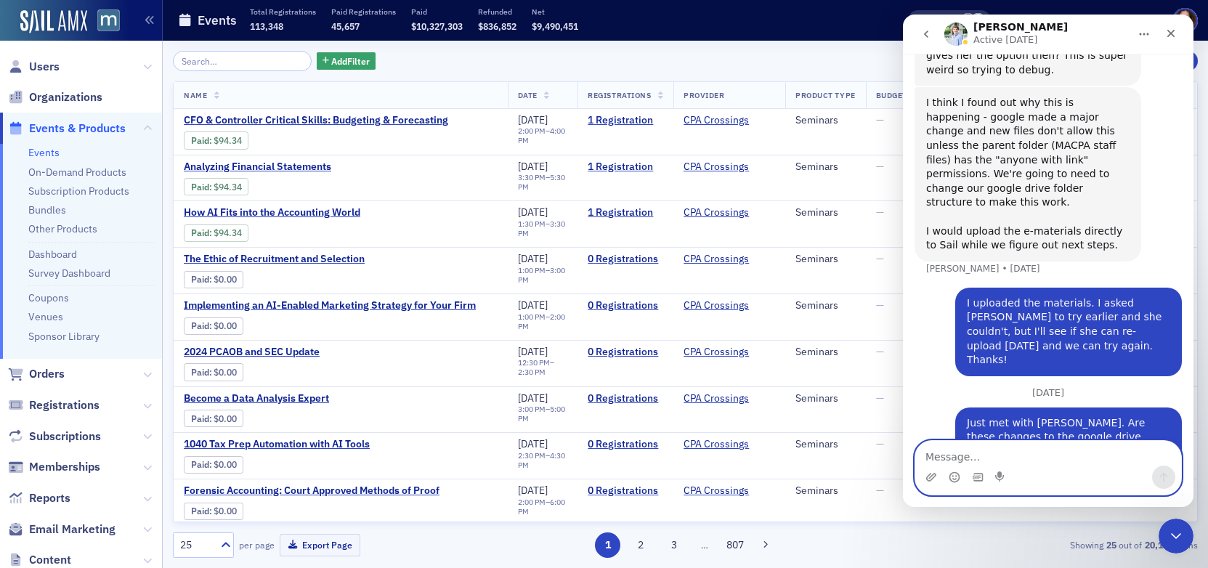
scroll to position [1415, 0]
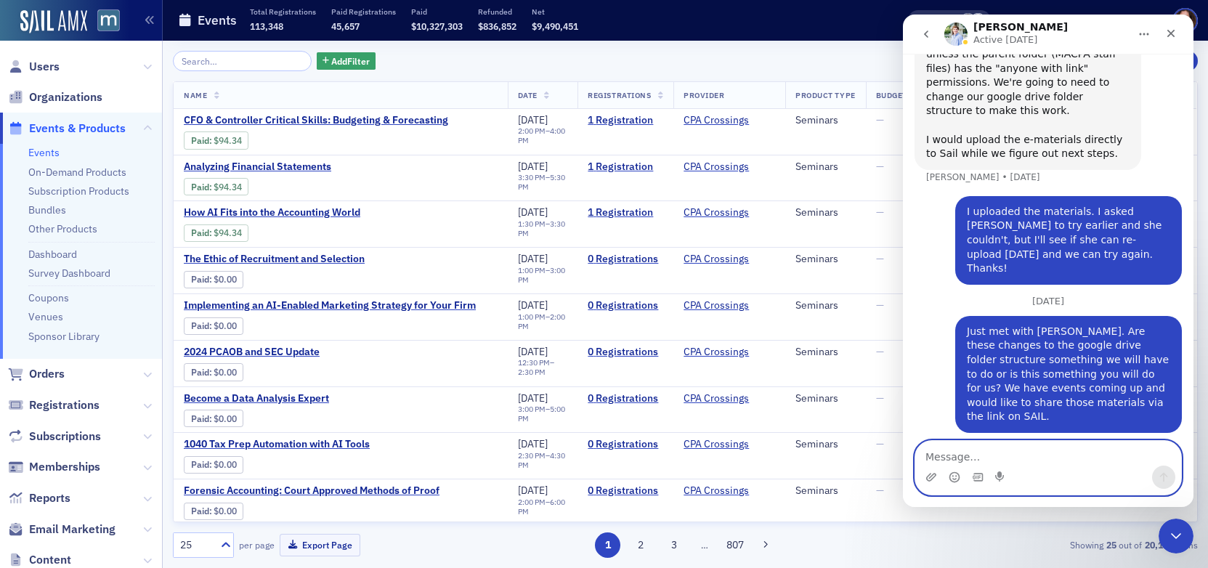
click at [1018, 455] on textarea "Message…" at bounding box center [1048, 453] width 266 height 25
click at [1033, 443] on textarea "Message…" at bounding box center [1048, 453] width 266 height 25
type textarea "And should we alert the rest of the staff?"
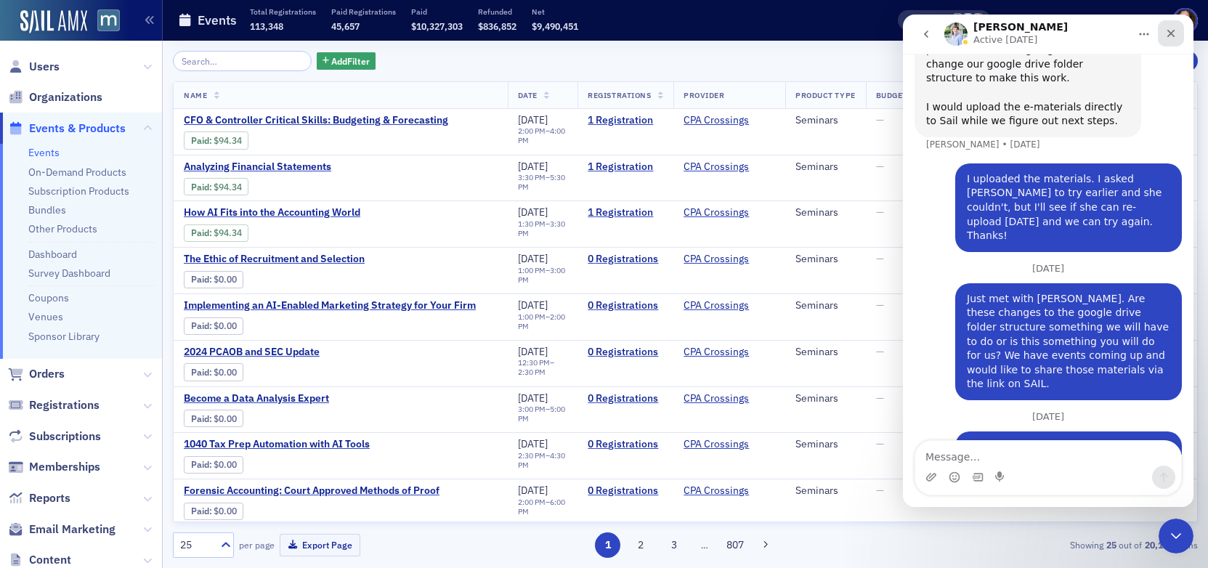
click at [1166, 31] on icon "Close" at bounding box center [1171, 34] width 12 height 12
